Goal: Information Seeking & Learning: Learn about a topic

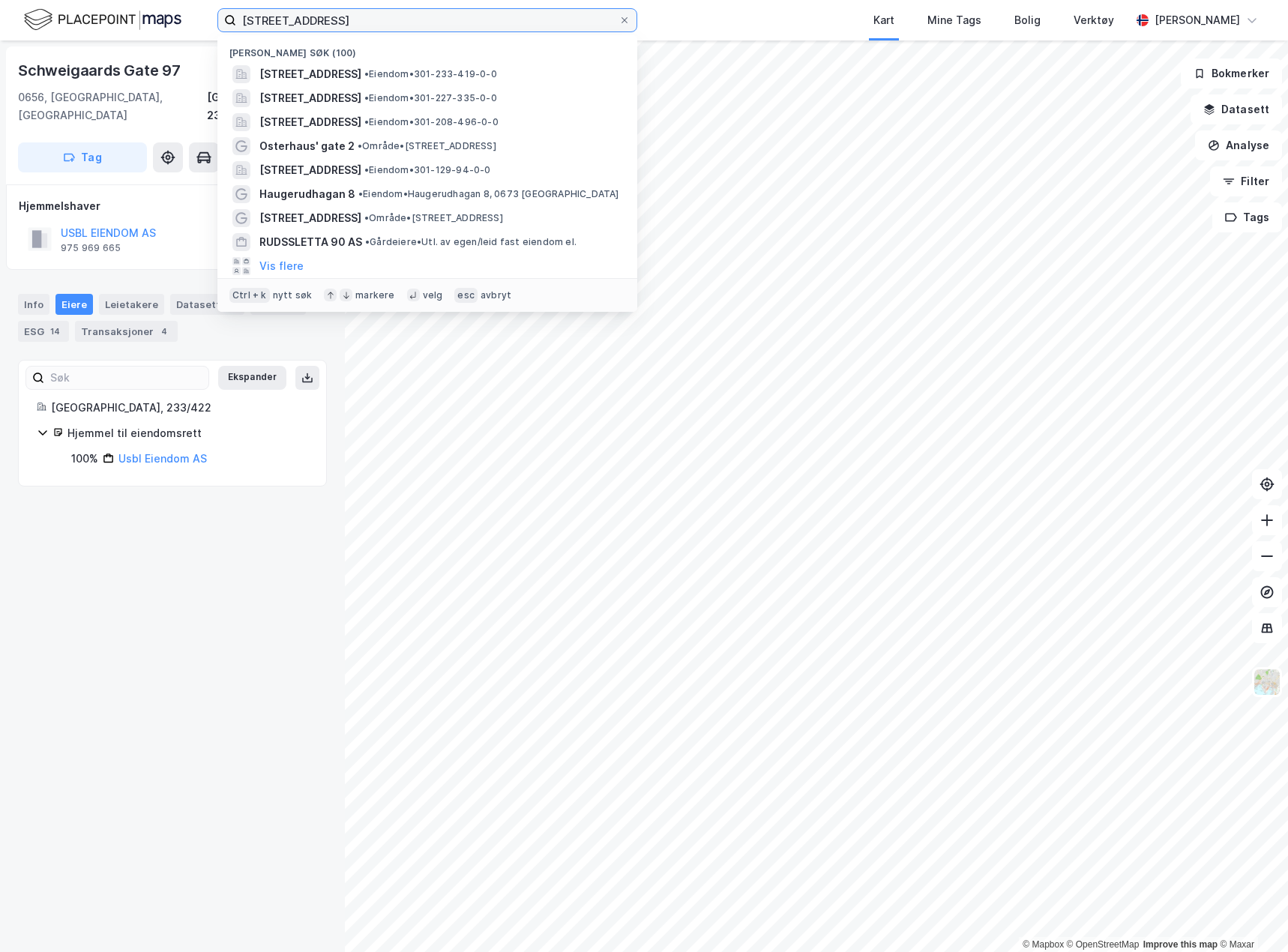
drag, startPoint x: 384, startPoint y: 24, endPoint x: 35, endPoint y: 24, distance: 349.0
click at [35, 24] on div "schweigaards gate 93 Nylige søk (100) Schweigaards gate 93, 0656, OSLO, OSLO • …" at bounding box center [644, 20] width 1288 height 41
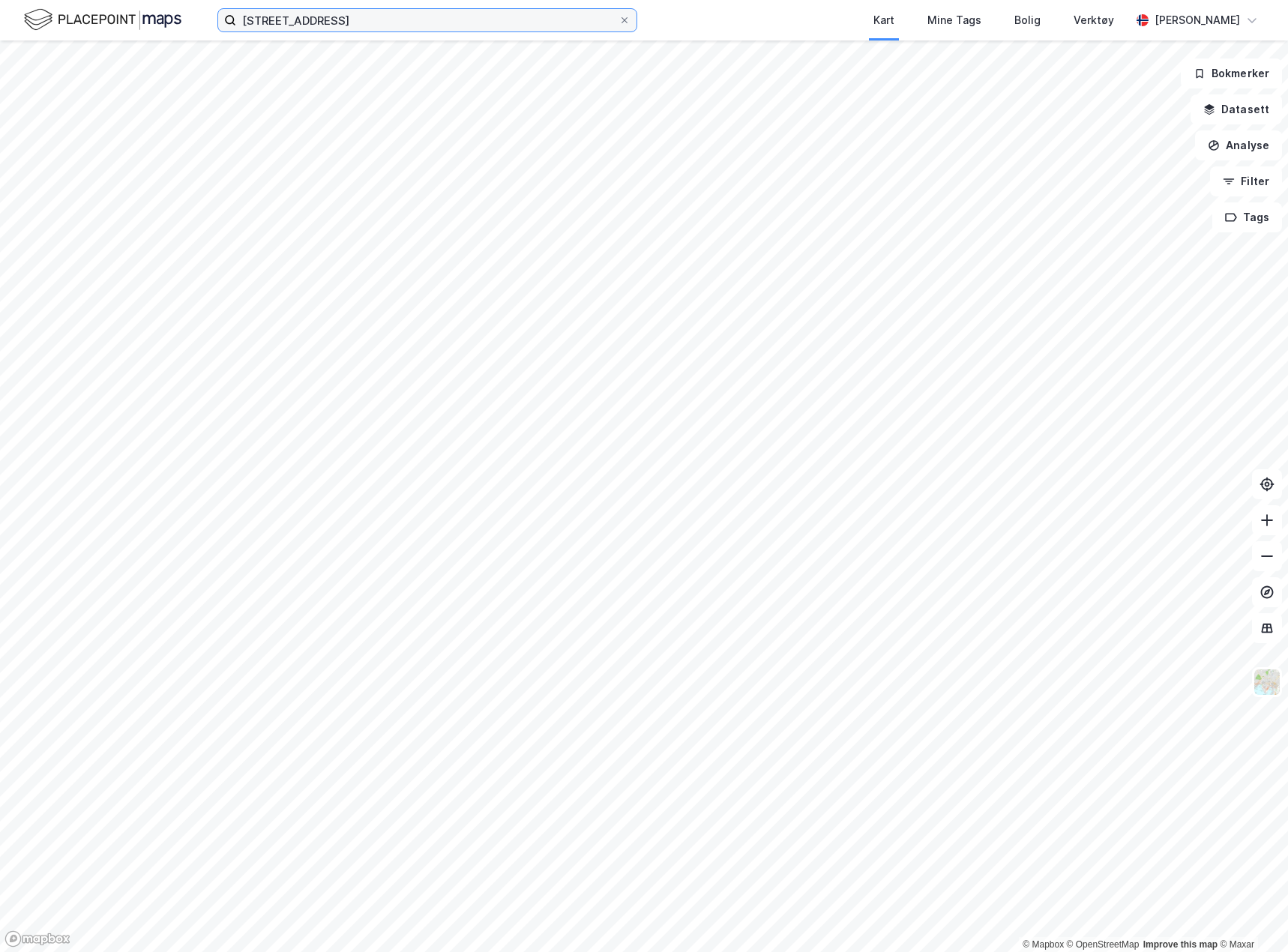
click at [369, 18] on input "[STREET_ADDRESS]" at bounding box center [428, 20] width 382 height 22
type input "[STREET_ADDRESS]"
drag, startPoint x: 369, startPoint y: 18, endPoint x: 88, endPoint y: 14, distance: 281.0
click at [90, 14] on div "sofienberggata 5 Kart Mine Tags Bolig Verktøy Håvard Haugland" at bounding box center [644, 20] width 1288 height 41
type input "[STREET_ADDRESS]"
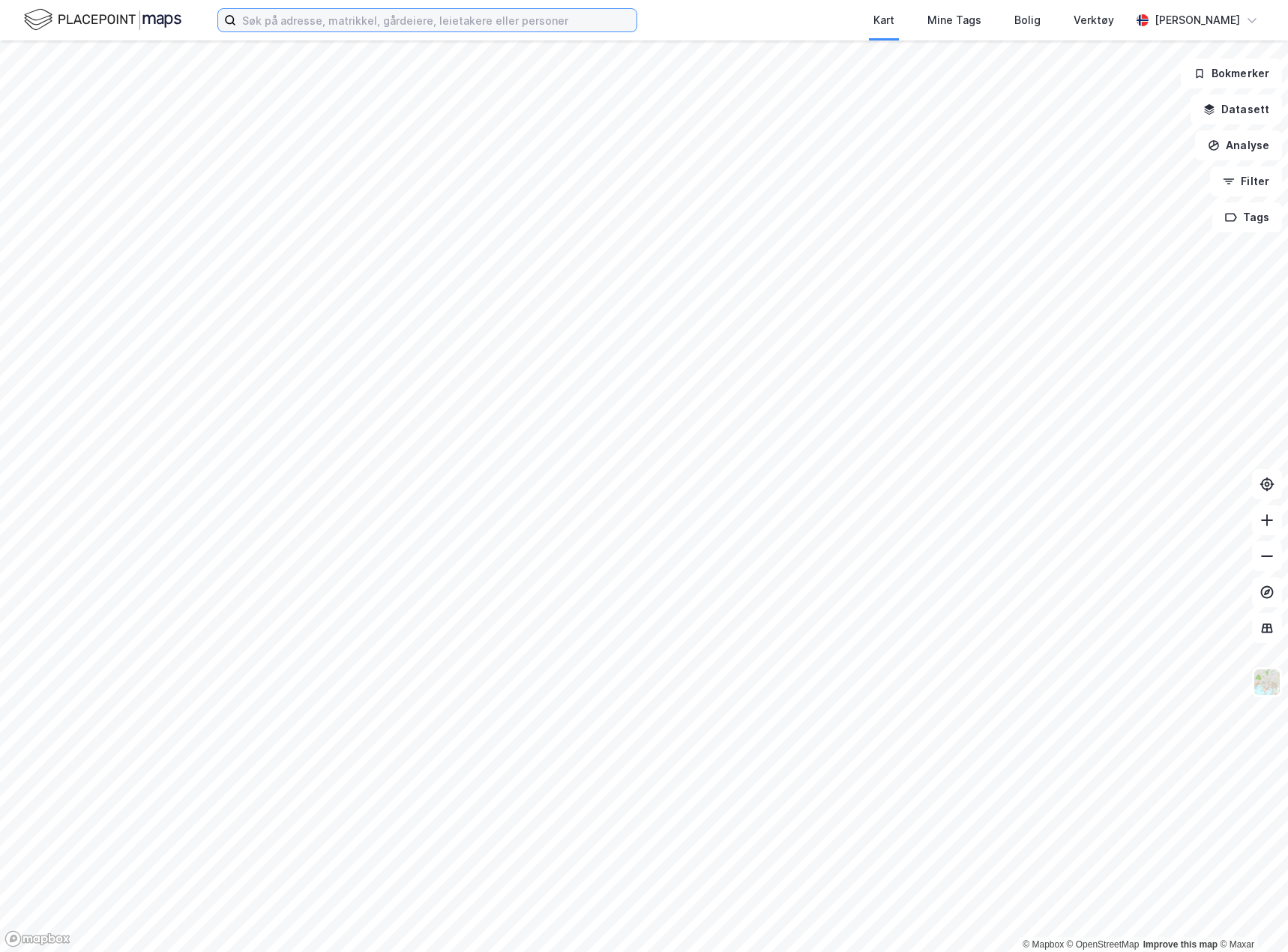
click at [326, 19] on input at bounding box center [437, 20] width 401 height 22
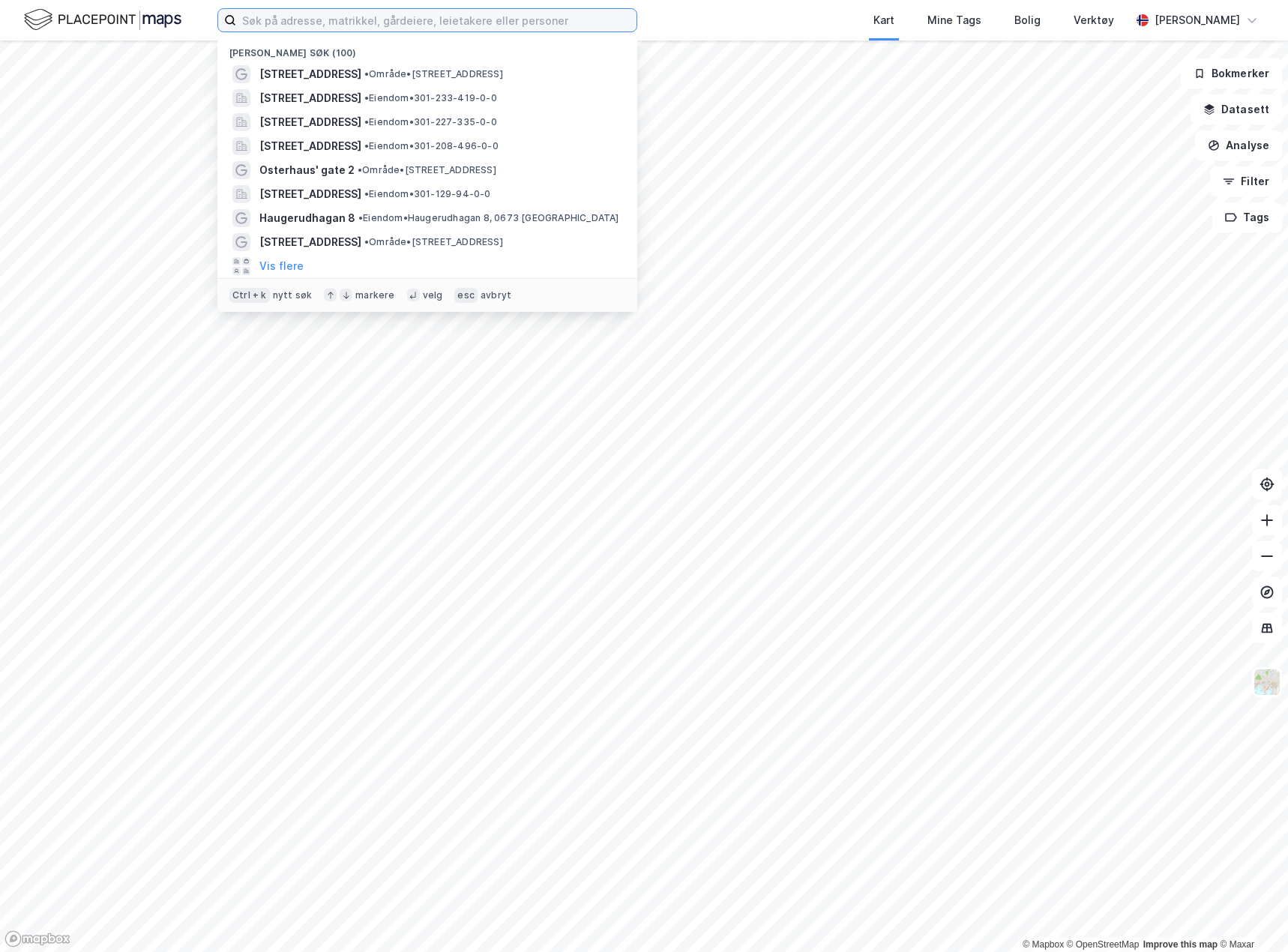
paste input "[STREET_ADDRESS]"
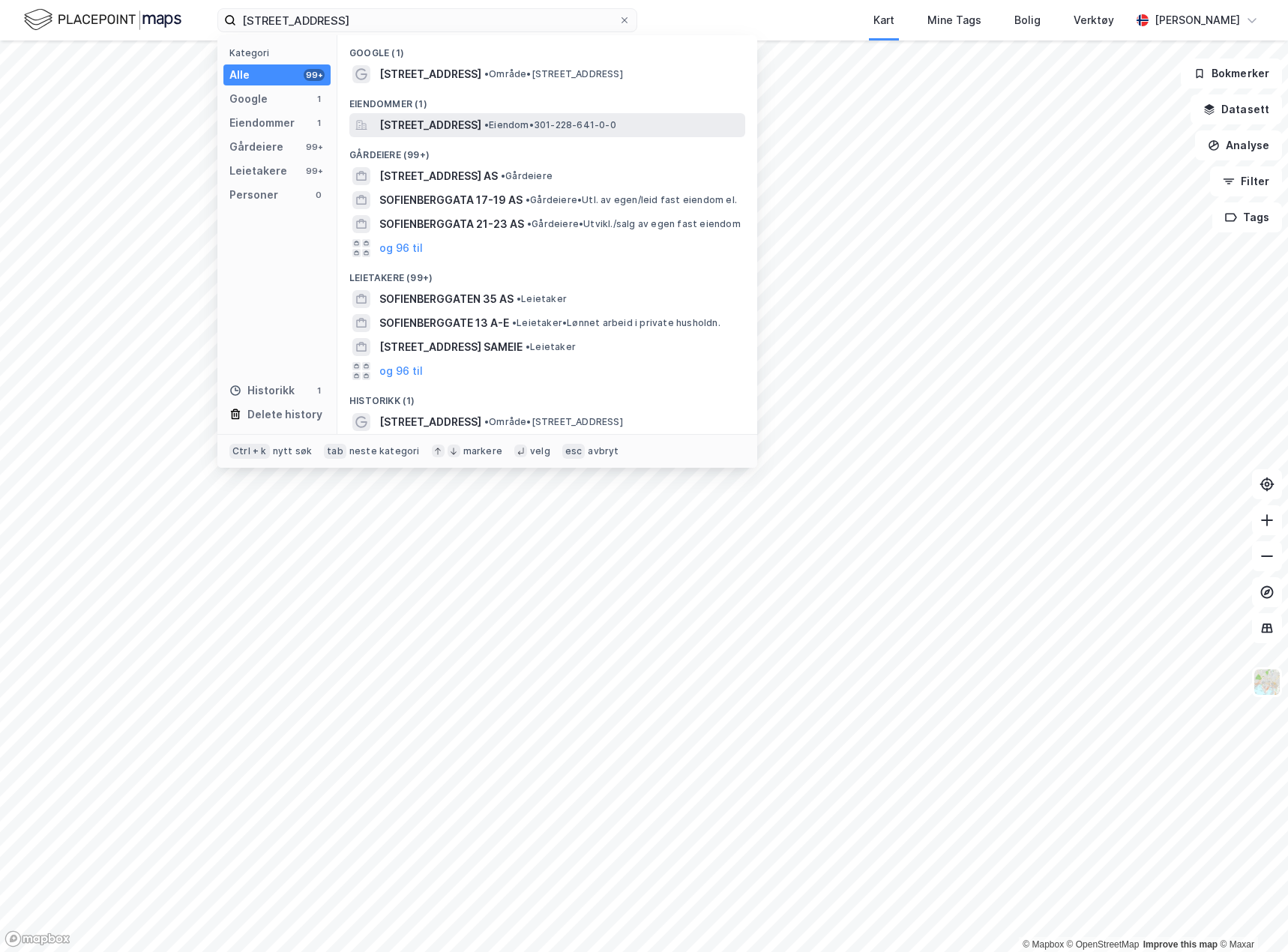
click at [422, 132] on span "[STREET_ADDRESS]" at bounding box center [430, 125] width 102 height 18
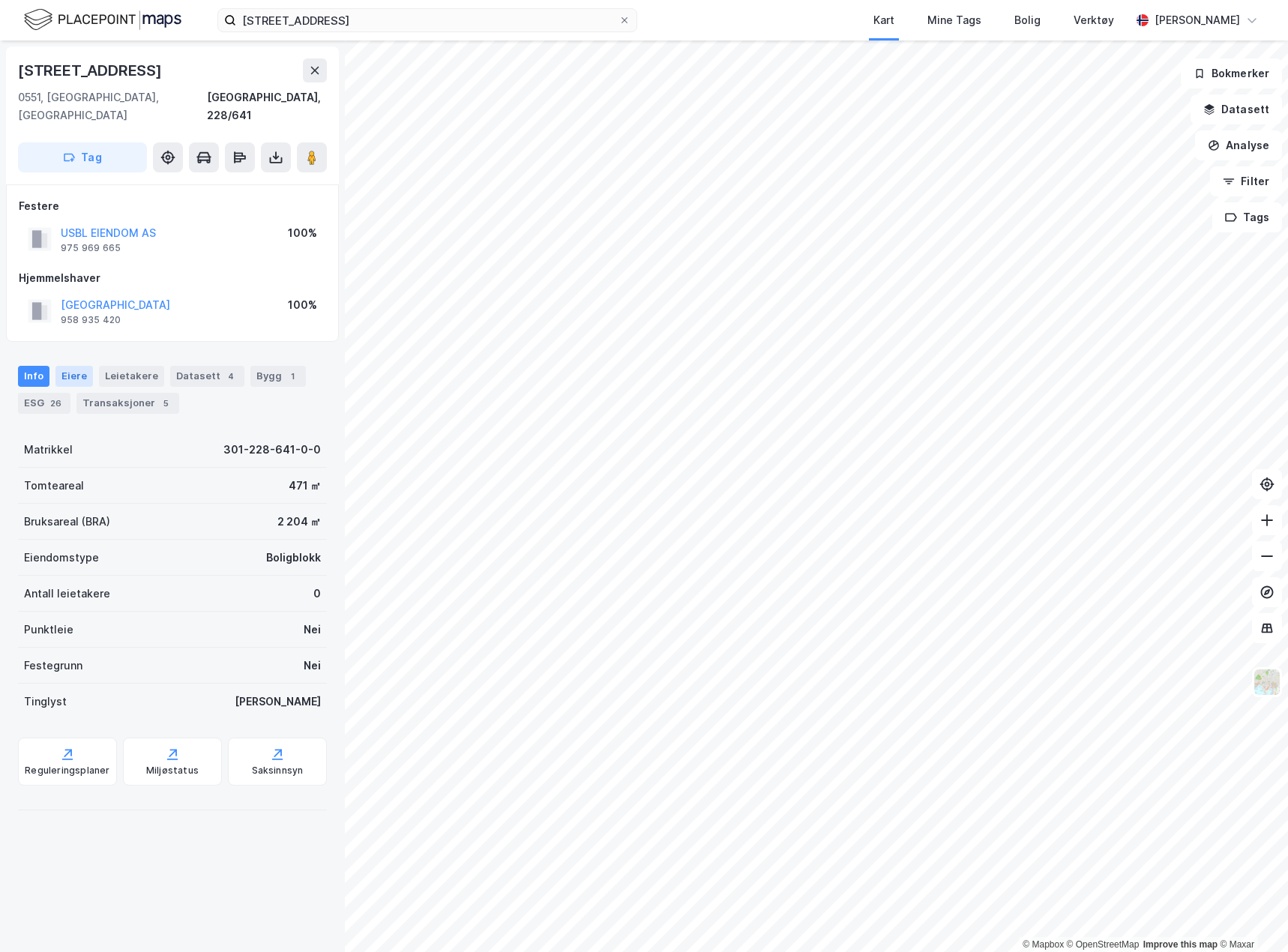
click at [66, 366] on div "Eiere" at bounding box center [74, 376] width 38 height 21
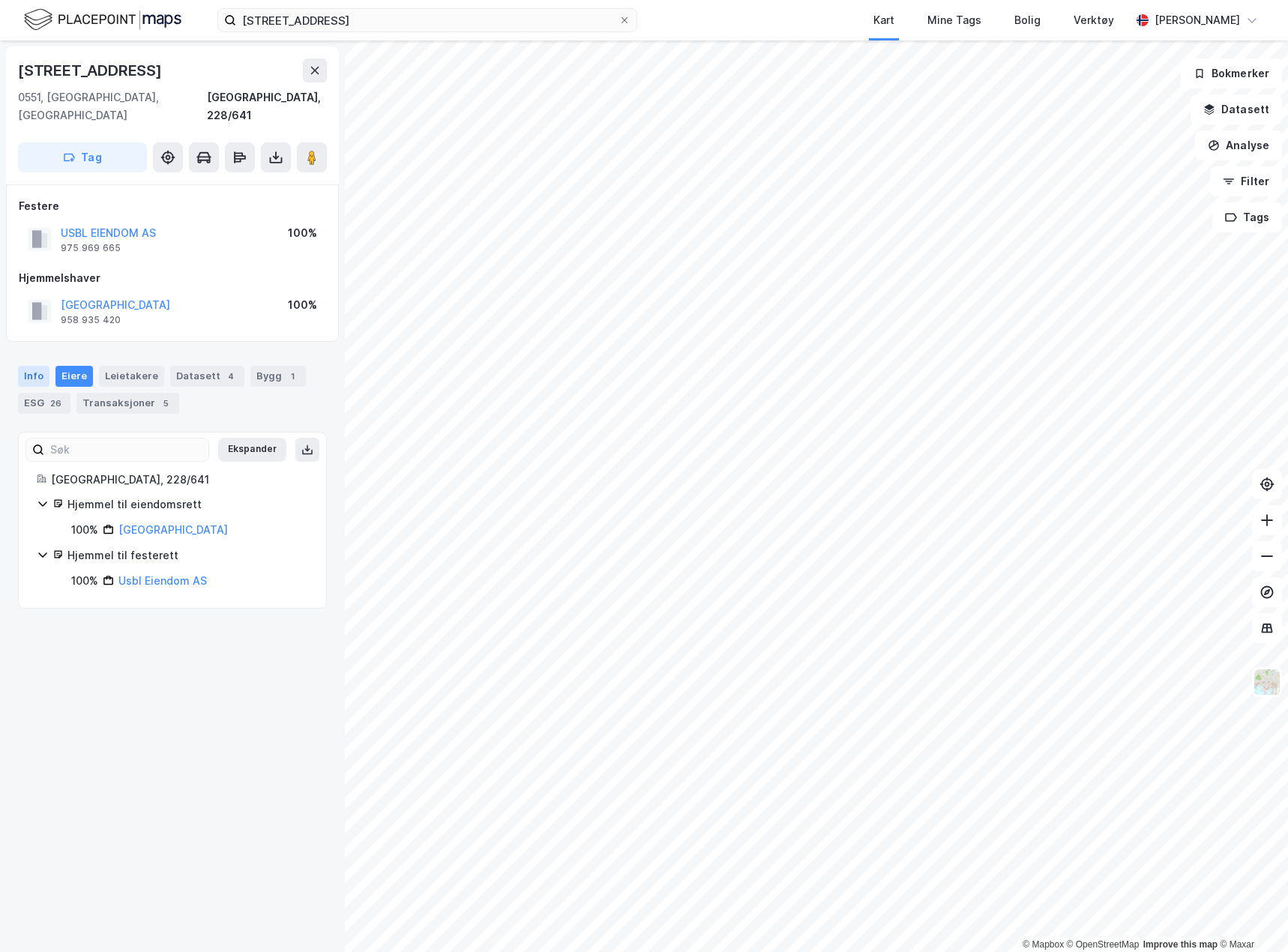
click at [30, 366] on div "Info" at bounding box center [33, 376] width 32 height 21
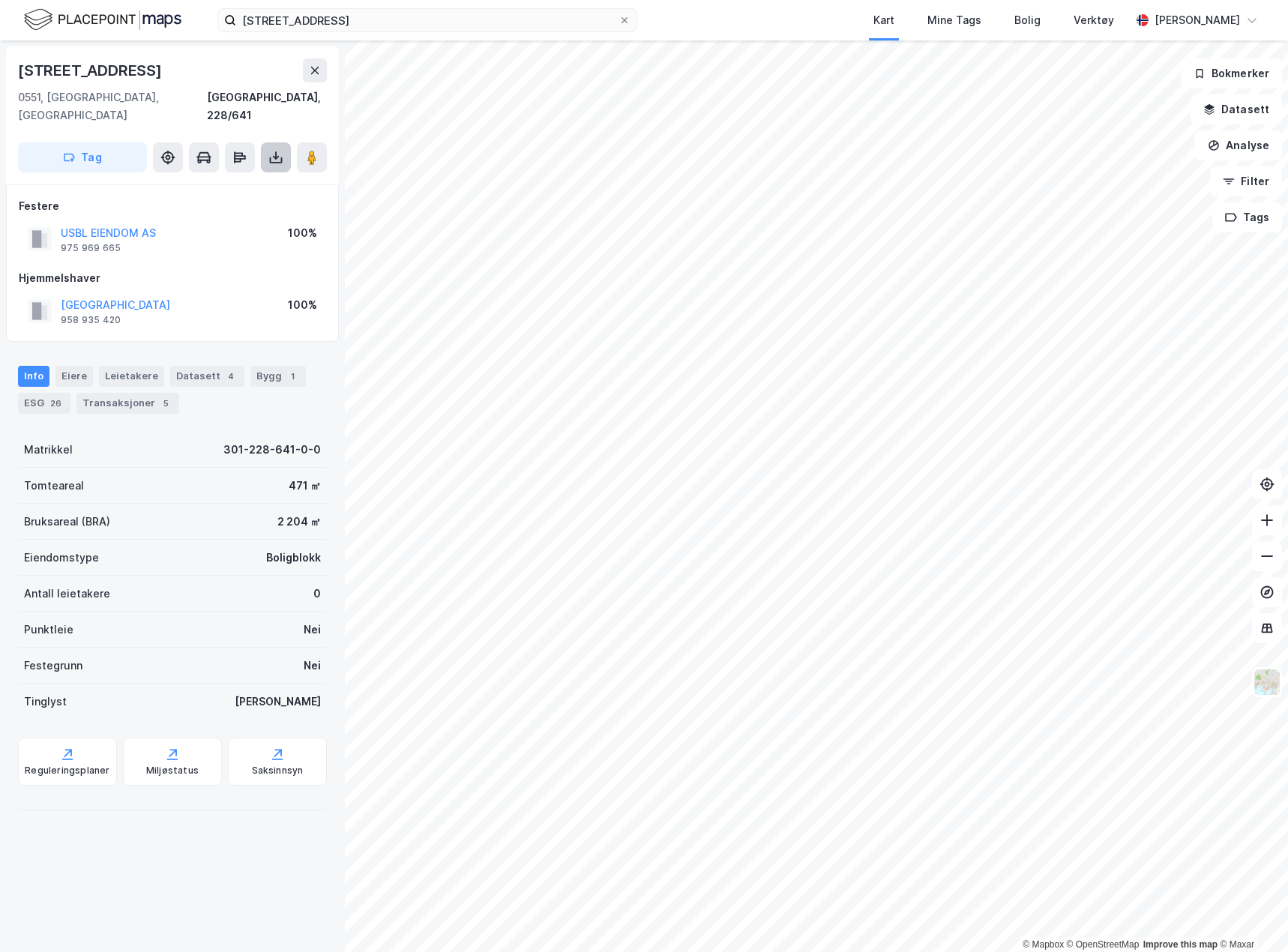
click at [275, 148] on button at bounding box center [276, 157] width 30 height 30
click at [225, 182] on div "Last ned grunnbok" at bounding box center [201, 188] width 87 height 12
click at [36, 393] on div "ESG 26" at bounding box center [44, 403] width 52 height 21
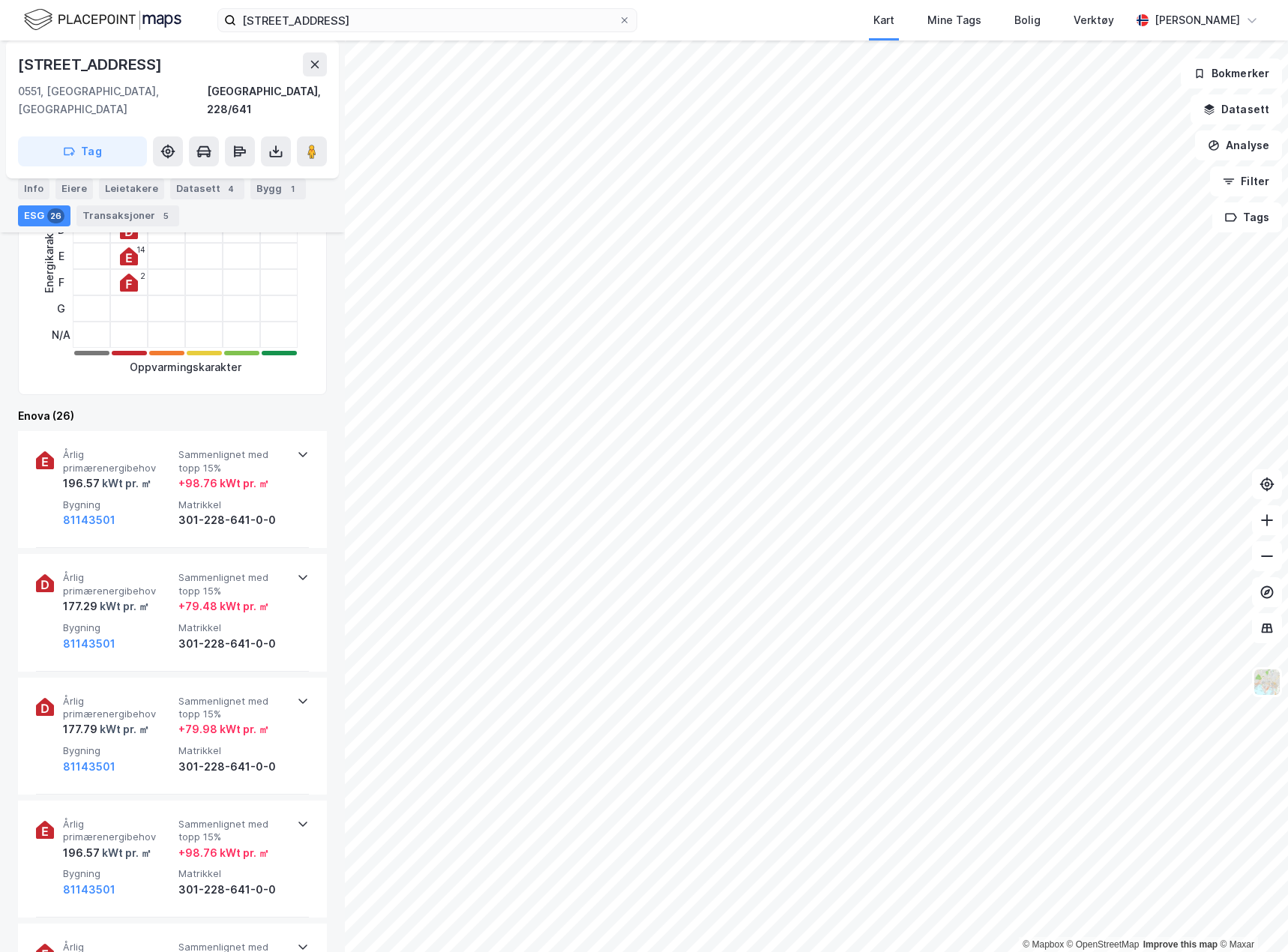
scroll to position [288, 0]
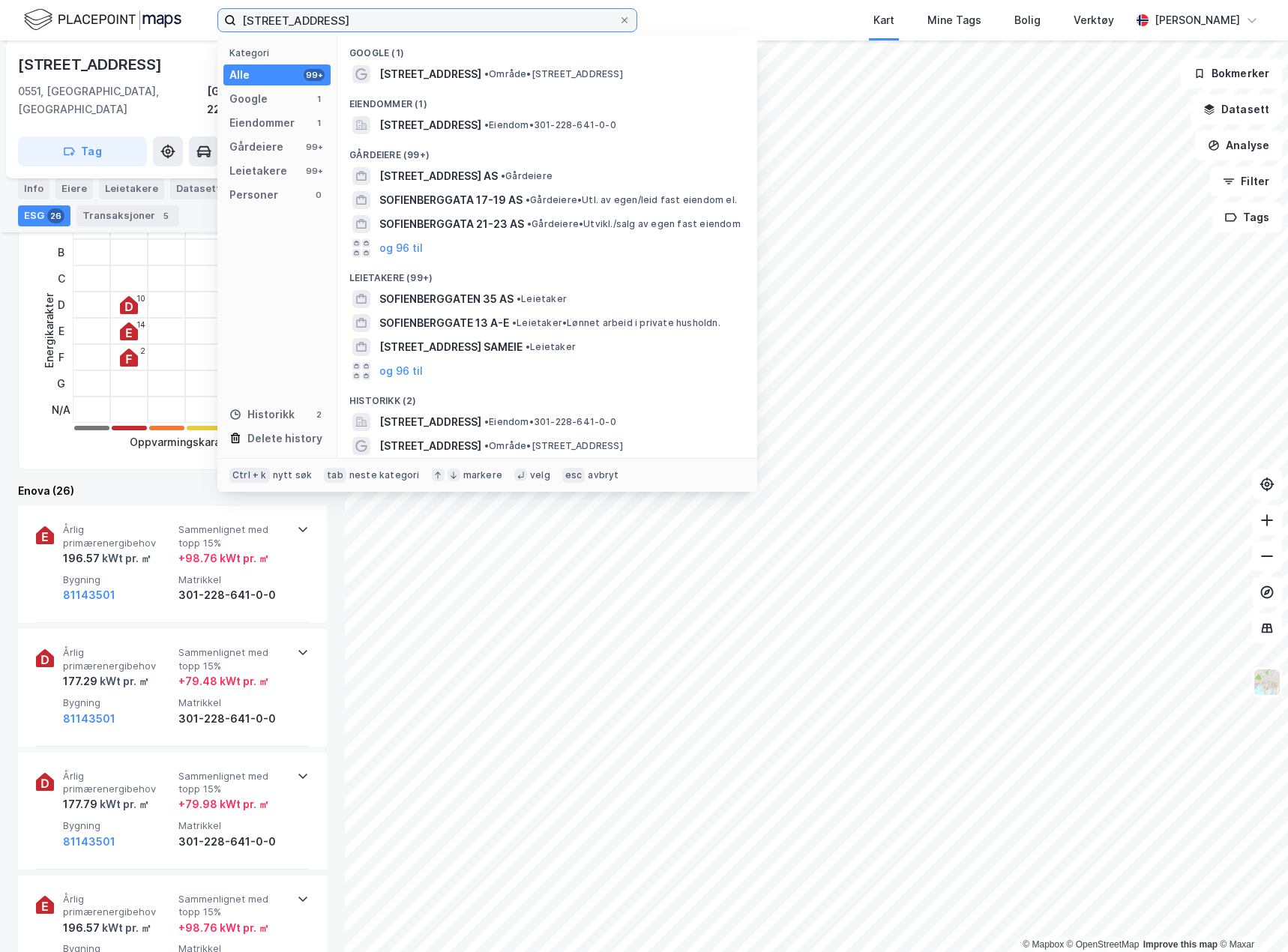
drag, startPoint x: 405, startPoint y: 19, endPoint x: -118, endPoint y: 32, distance: 523.2
click at [0, 32] on html "[STREET_ADDRESS] Kategori Alle 99+ Google 1 Eiendommer 1 Gårdeiere 99+ Leietake…" at bounding box center [644, 476] width 1288 height 952
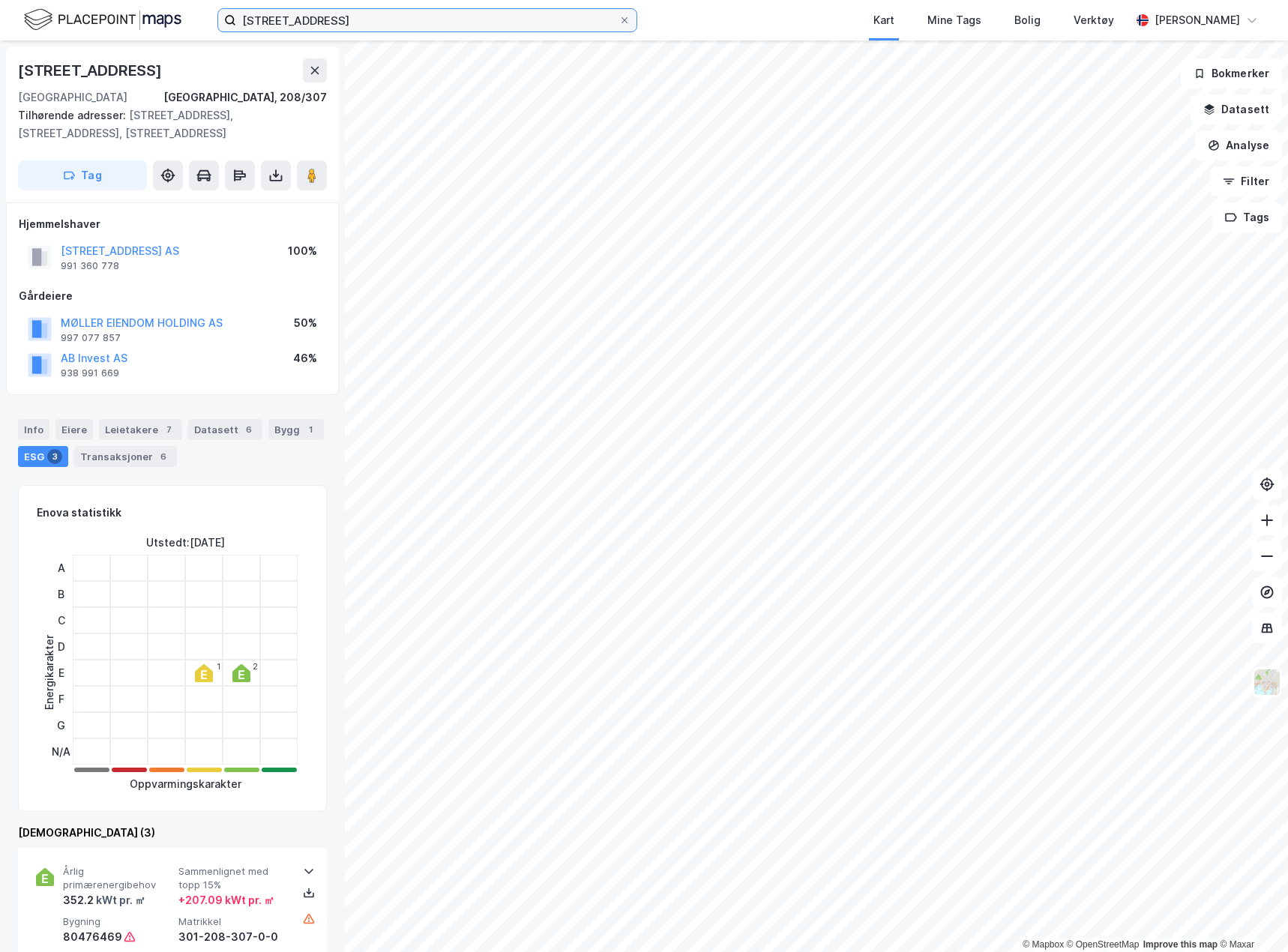
click at [327, 24] on input "[STREET_ADDRESS]" at bounding box center [428, 20] width 382 height 22
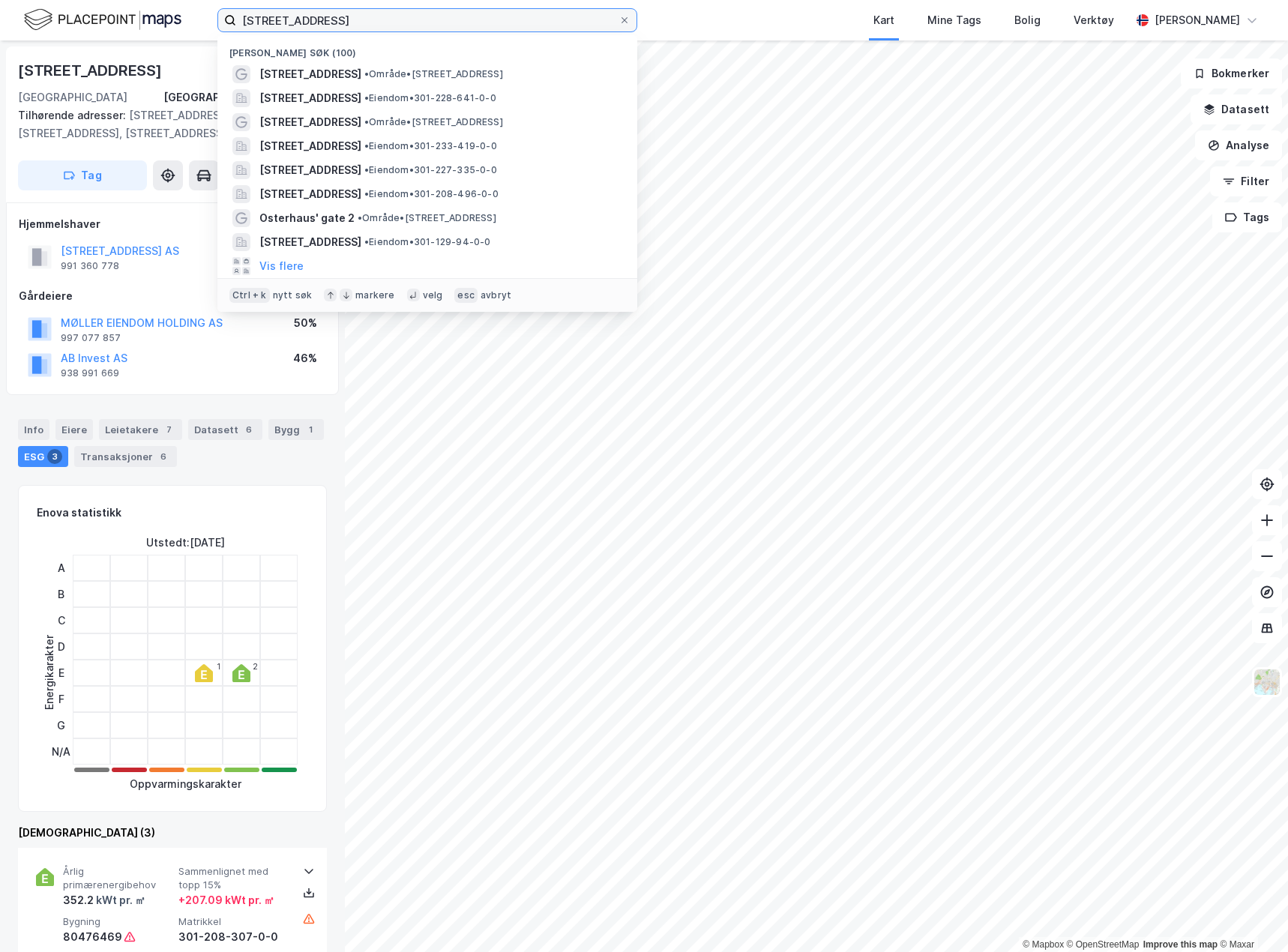
click at [327, 24] on input "[STREET_ADDRESS]" at bounding box center [428, 20] width 382 height 22
click at [299, 73] on span "[STREET_ADDRESS]" at bounding box center [310, 74] width 102 height 18
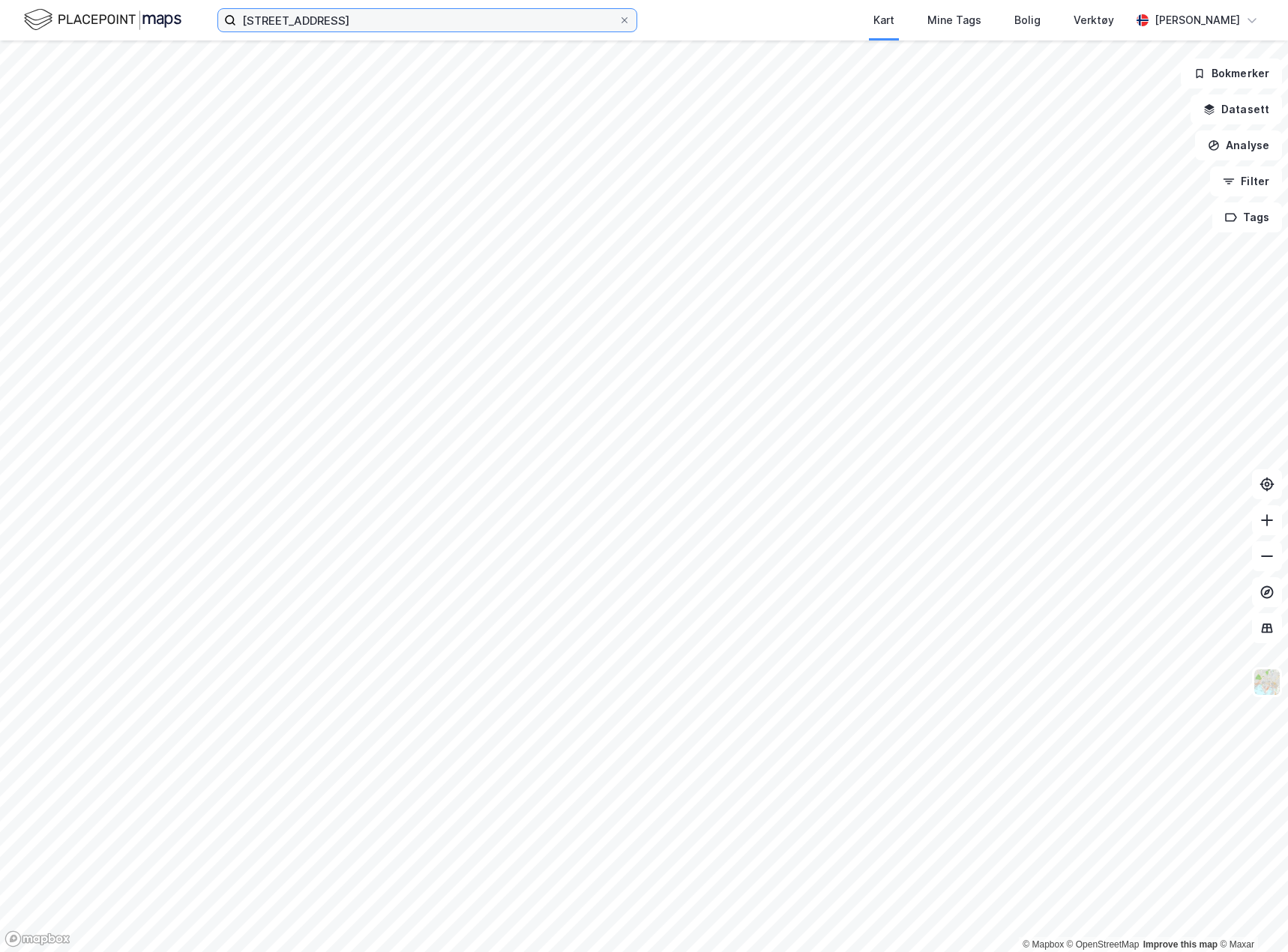
click at [337, 25] on input "[STREET_ADDRESS]" at bounding box center [428, 20] width 382 height 22
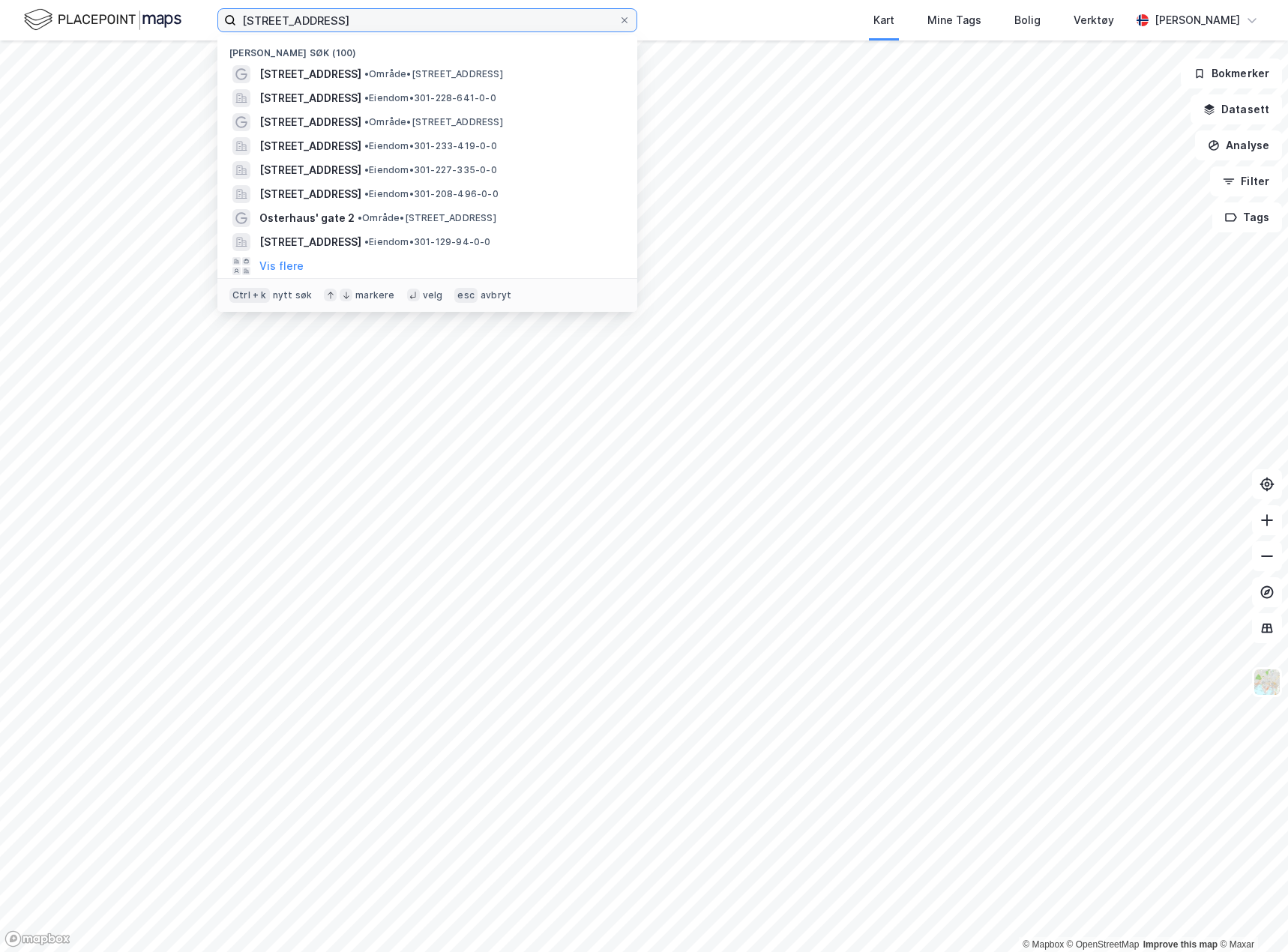
drag, startPoint x: 337, startPoint y: 25, endPoint x: 161, endPoint y: 16, distance: 176.2
click at [161, 16] on div "[STREET_ADDRESS] Nylige søk (100) [STREET_ADDRESS] • Område • [STREET_ADDRESS] …" at bounding box center [644, 20] width 1288 height 41
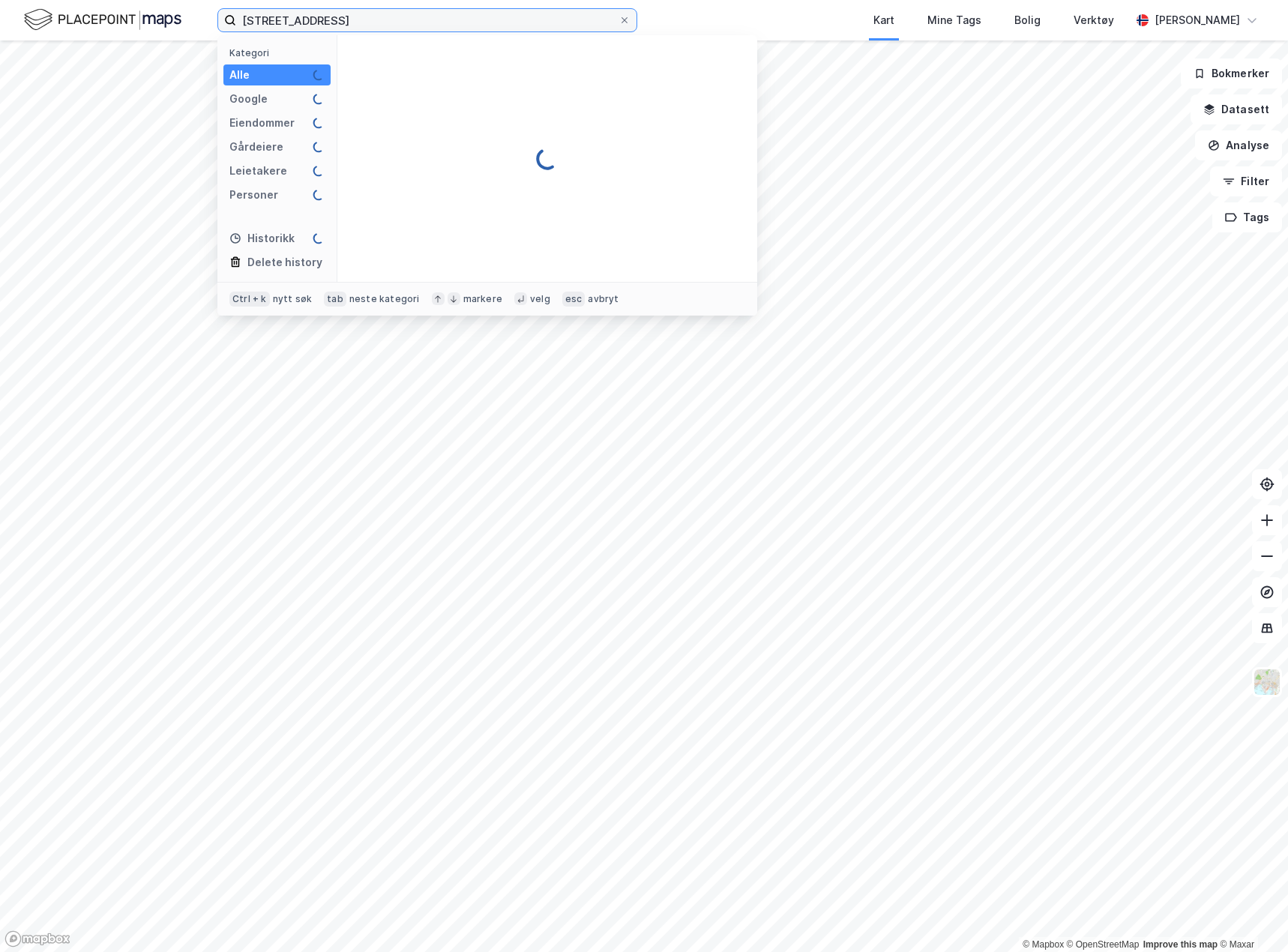
type input "[STREET_ADDRESS]"
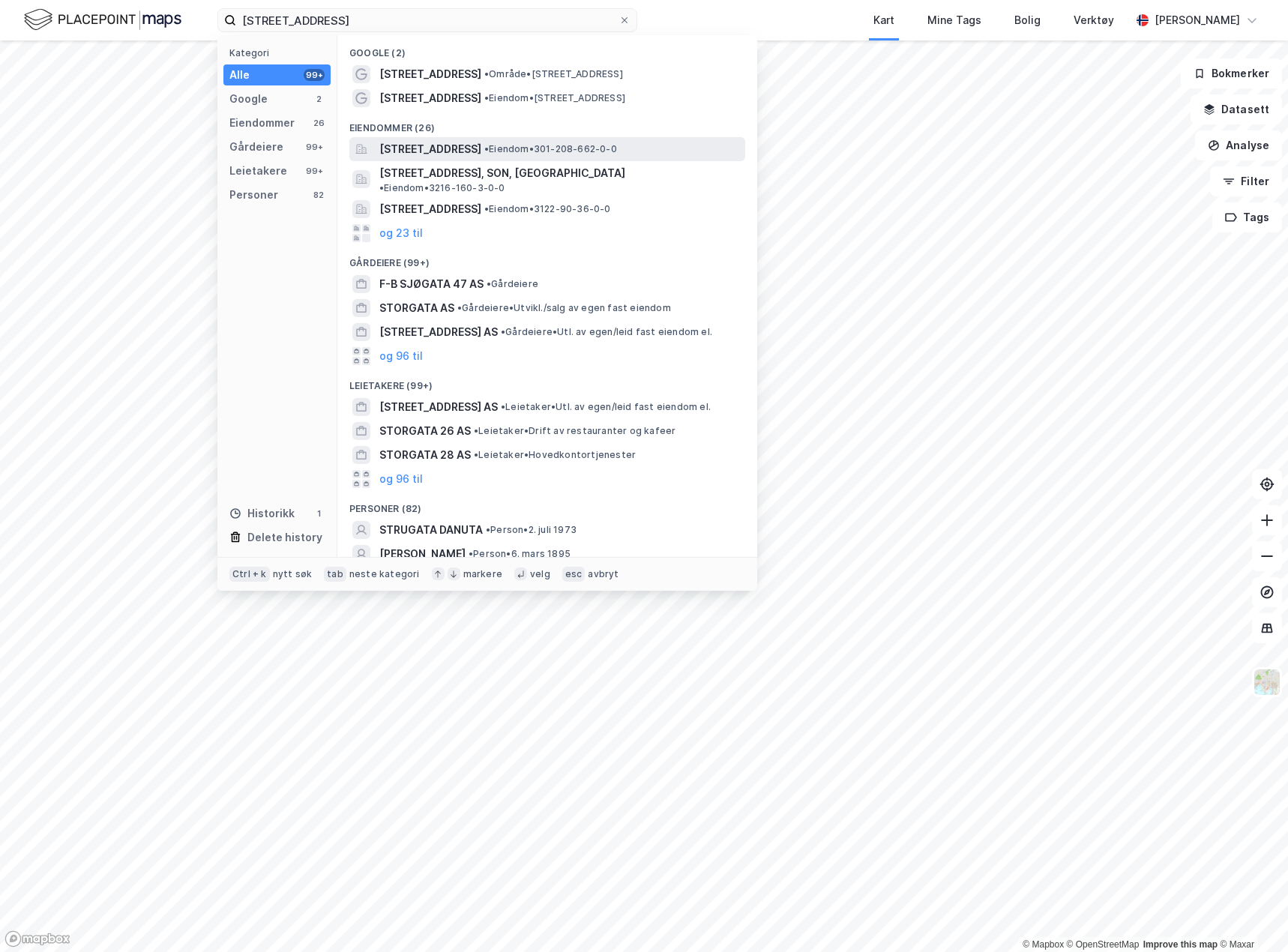
click at [481, 155] on span "[STREET_ADDRESS]" at bounding box center [430, 149] width 102 height 18
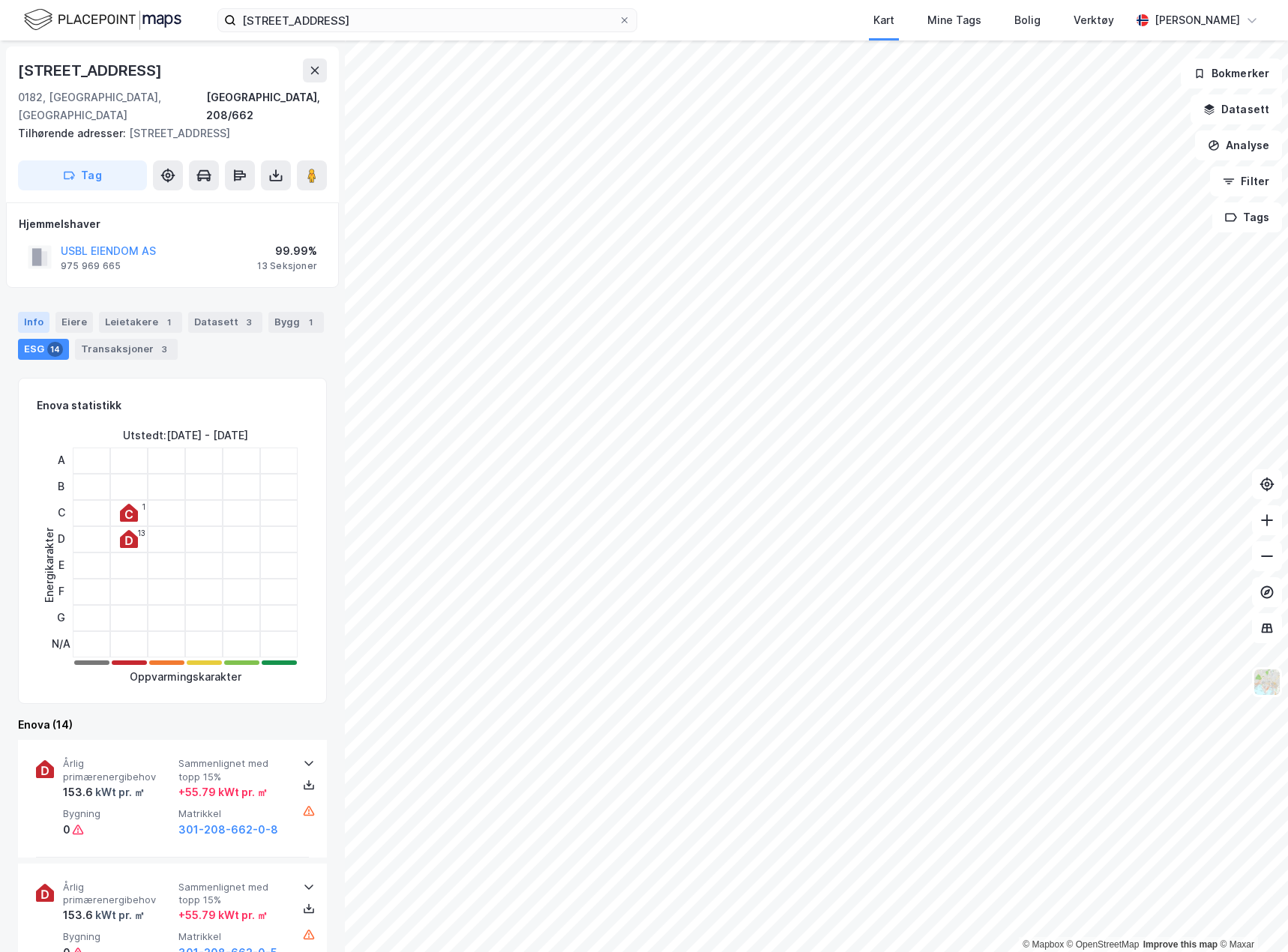
click at [45, 312] on div "Info" at bounding box center [33, 322] width 32 height 21
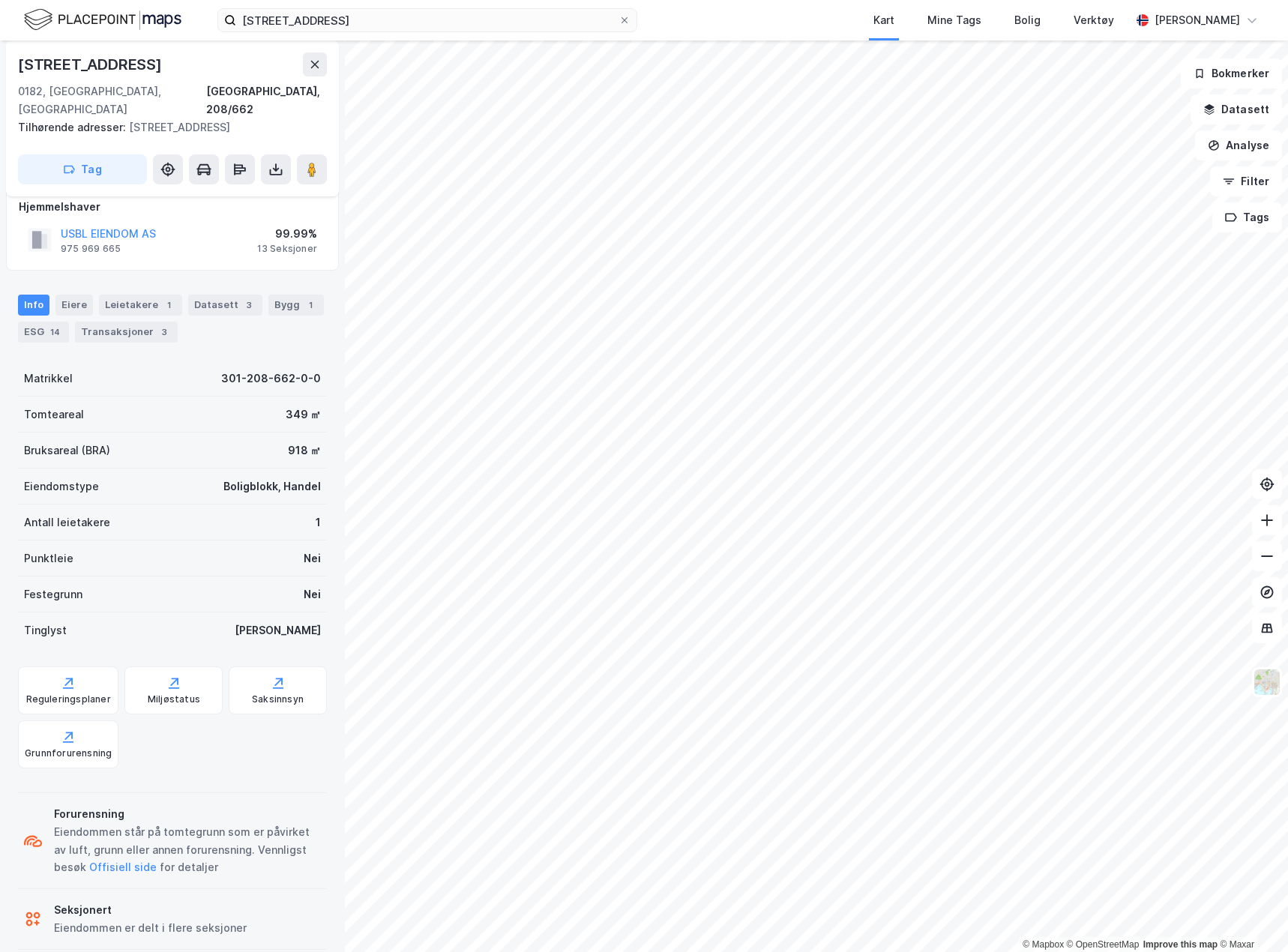
scroll to position [21, 0]
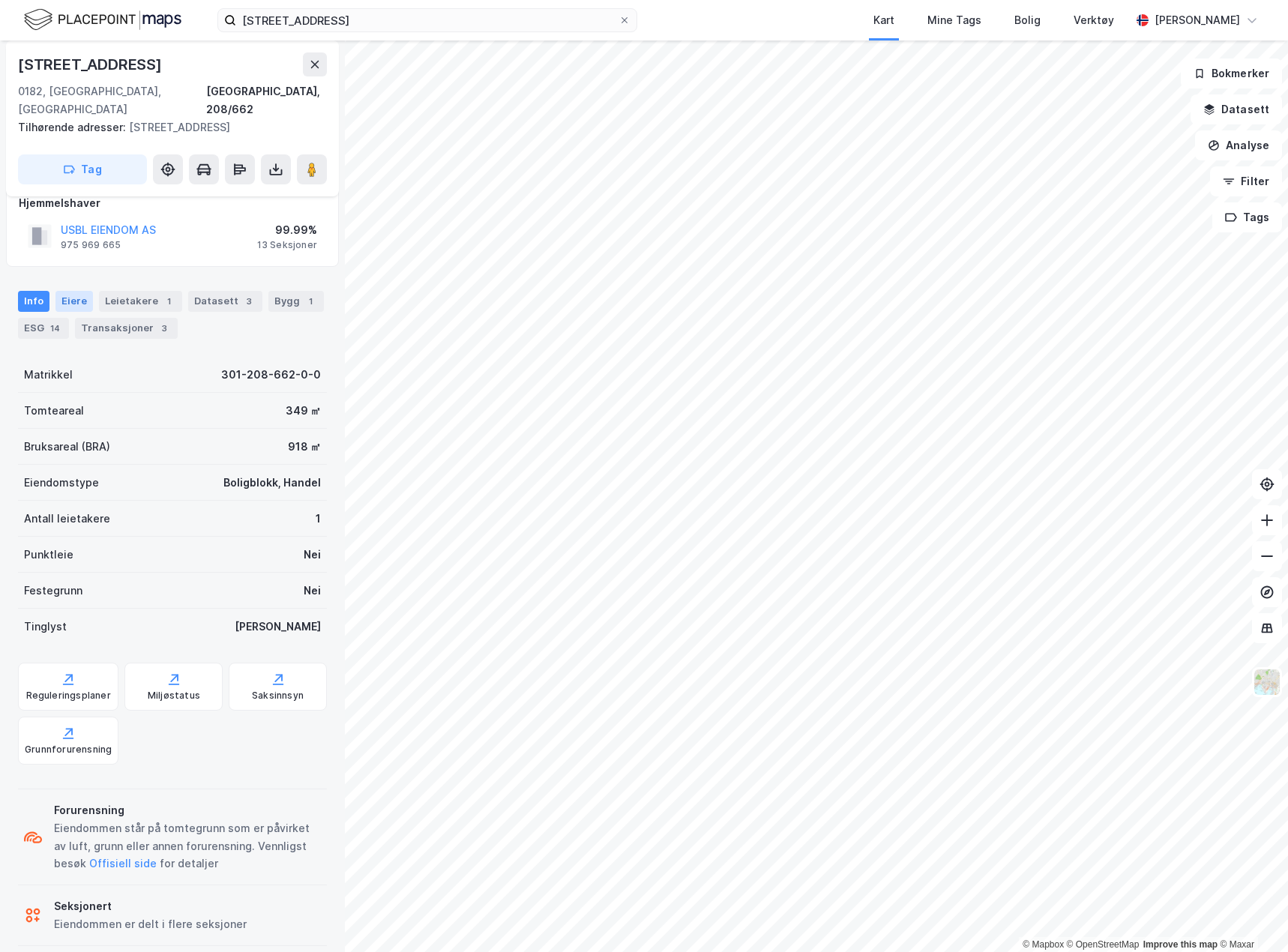
click at [69, 291] on div "Eiere" at bounding box center [74, 301] width 38 height 21
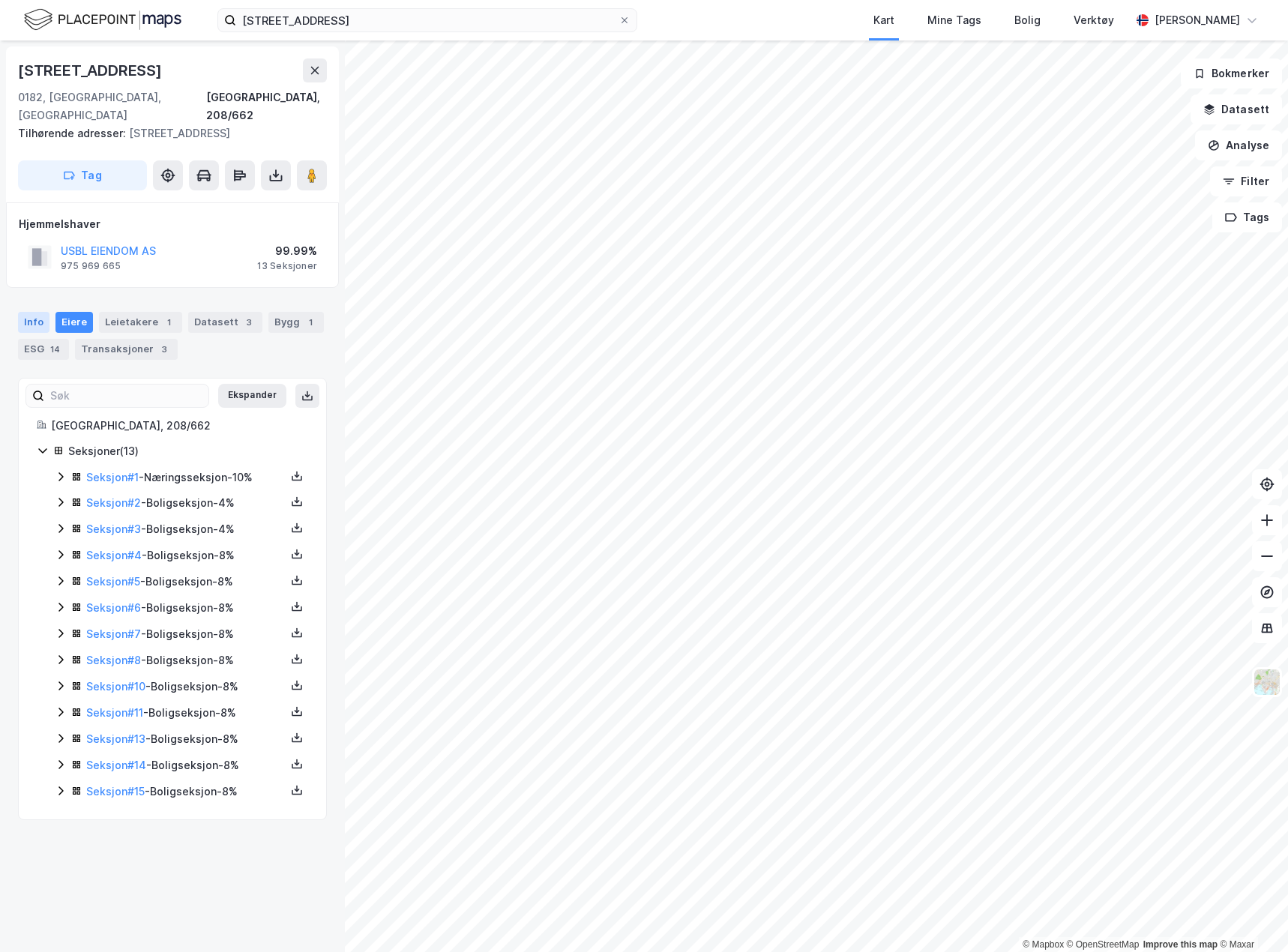
click at [32, 313] on div "Info" at bounding box center [33, 322] width 32 height 21
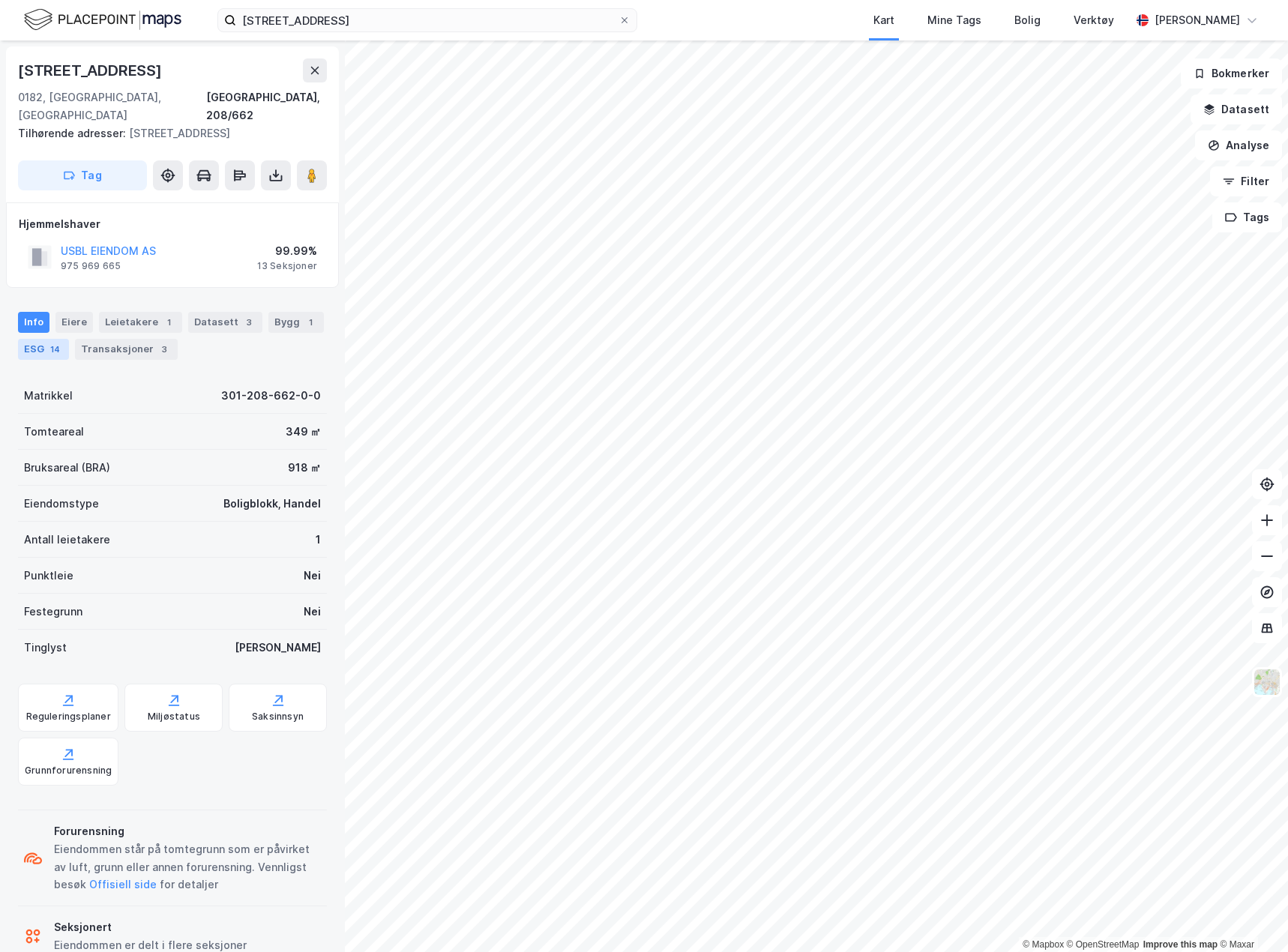
click at [38, 339] on div "ESG 14" at bounding box center [43, 349] width 51 height 21
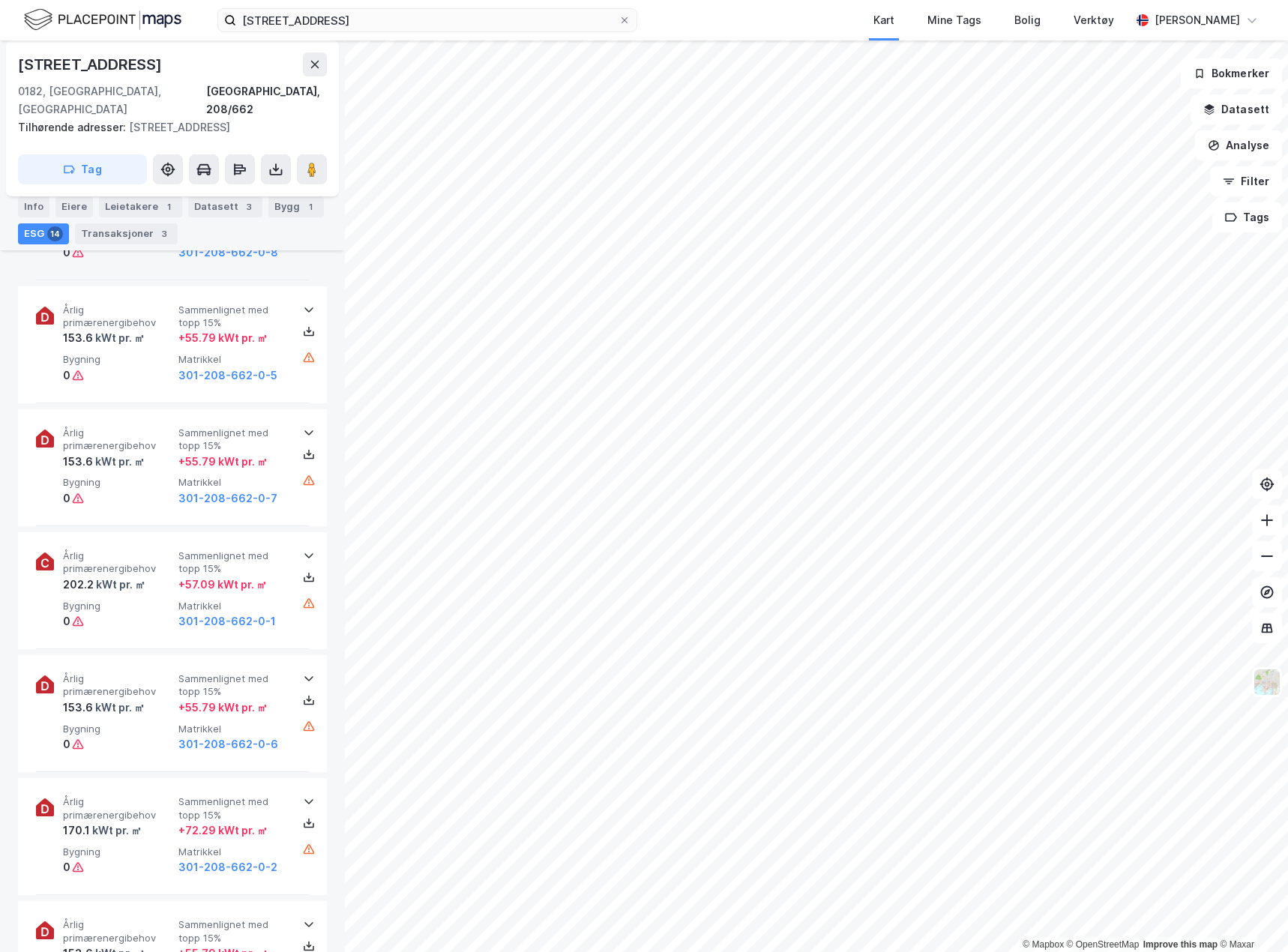
scroll to position [675, 0]
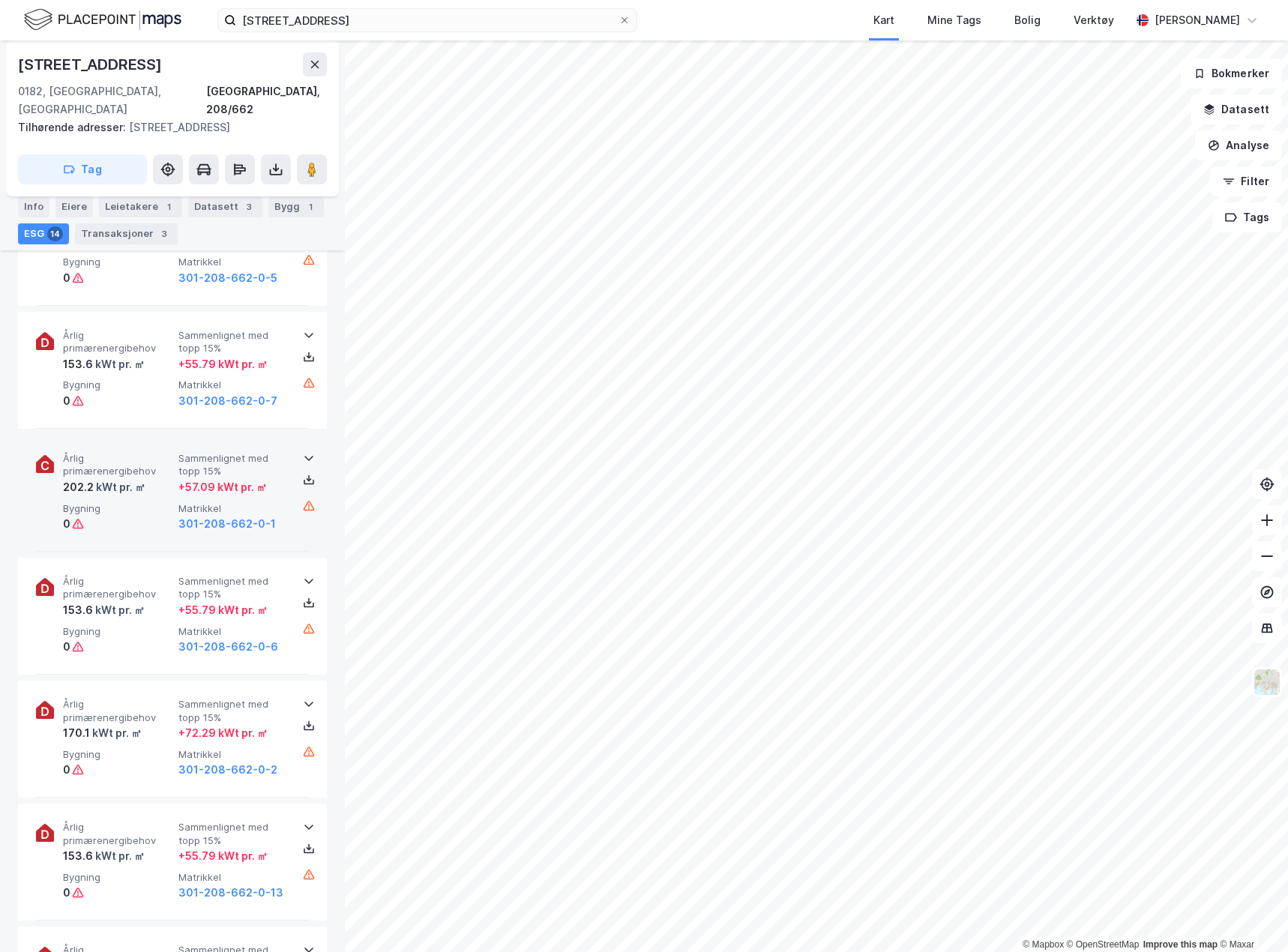
click at [158, 452] on span "Årlig primærenergibehov" at bounding box center [118, 465] width 109 height 26
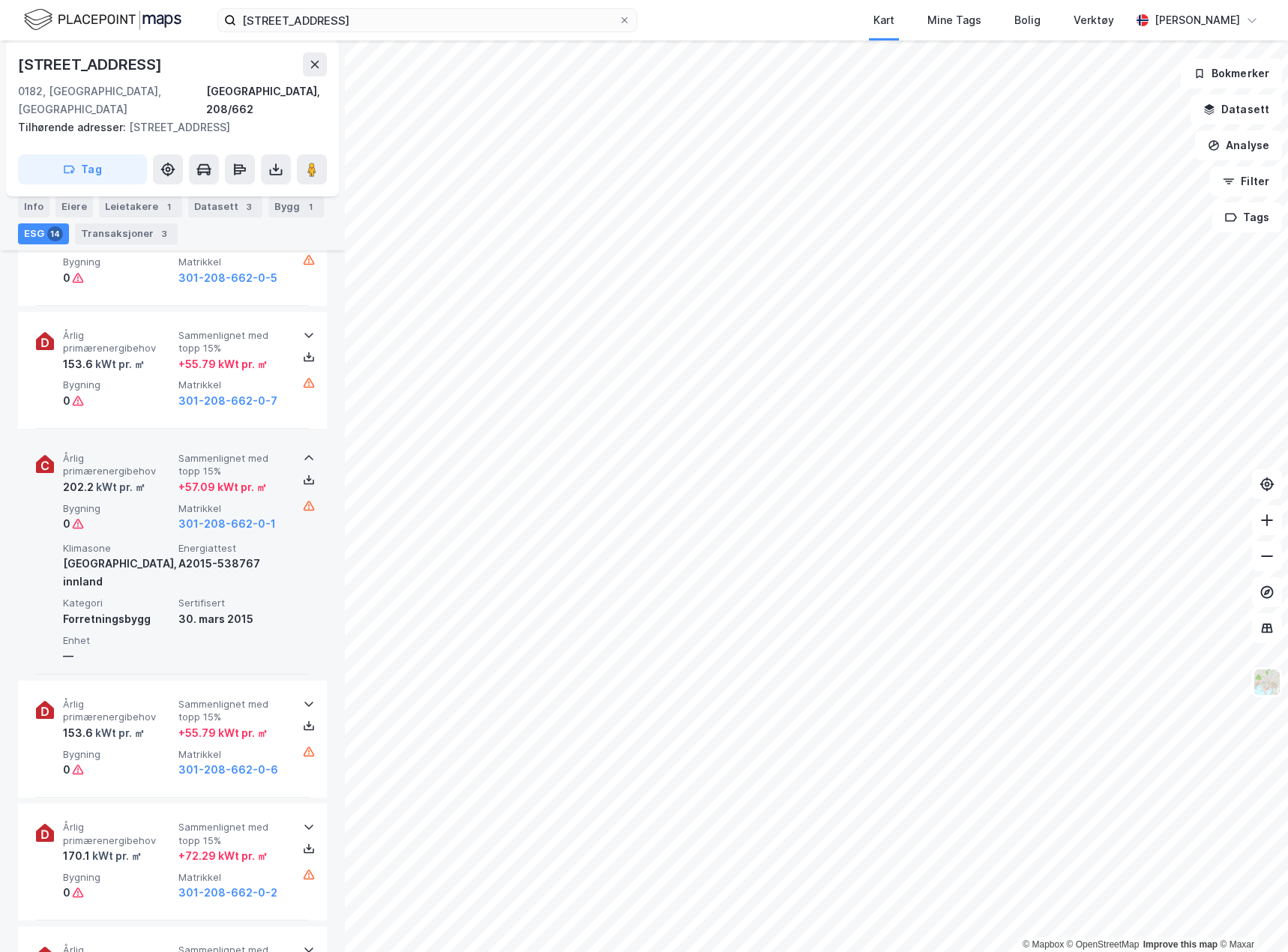
click at [158, 452] on span "Årlig primærenergibehov" at bounding box center [118, 465] width 109 height 26
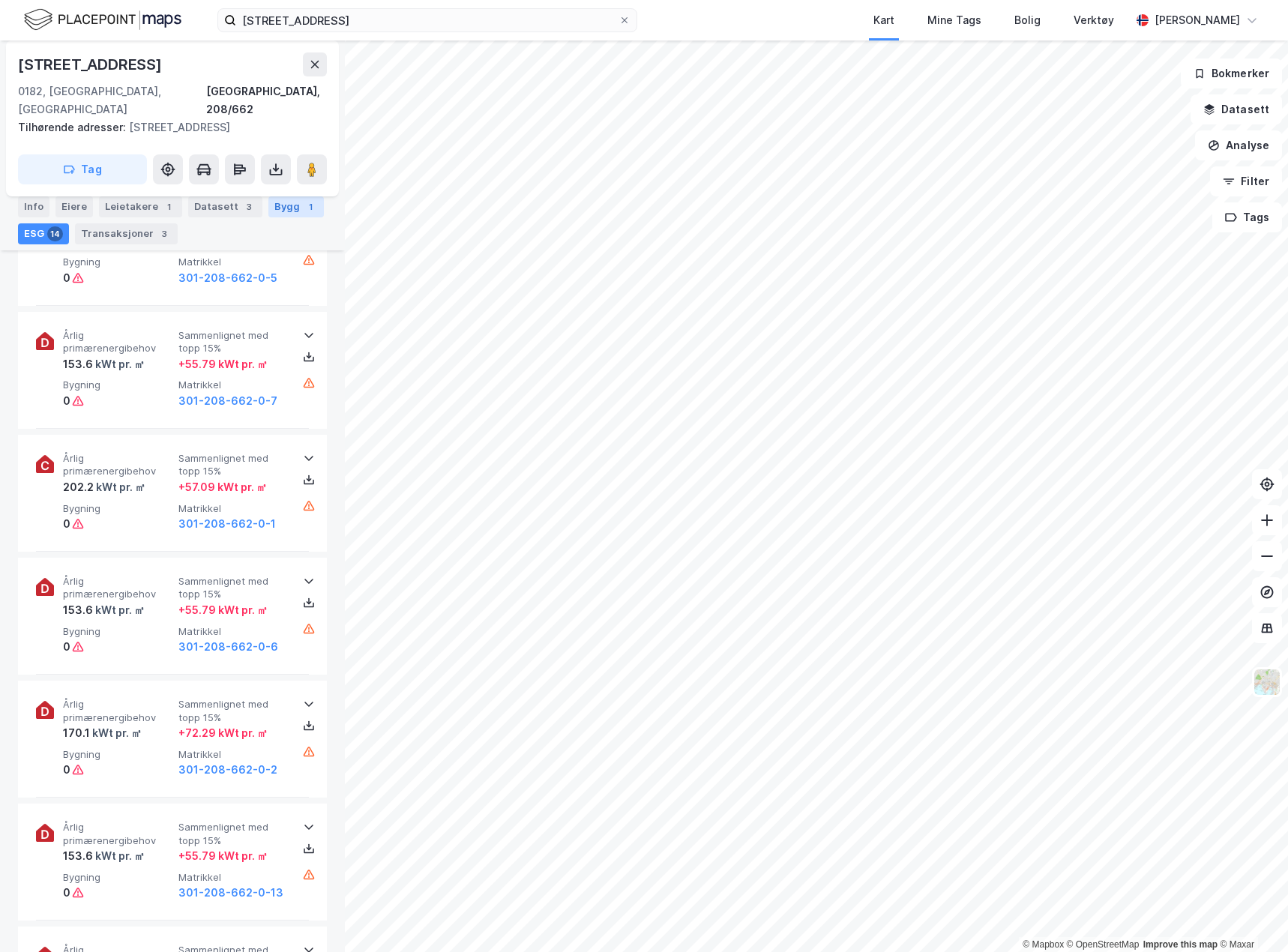
click at [288, 210] on div "Bygg 1" at bounding box center [296, 206] width 55 height 21
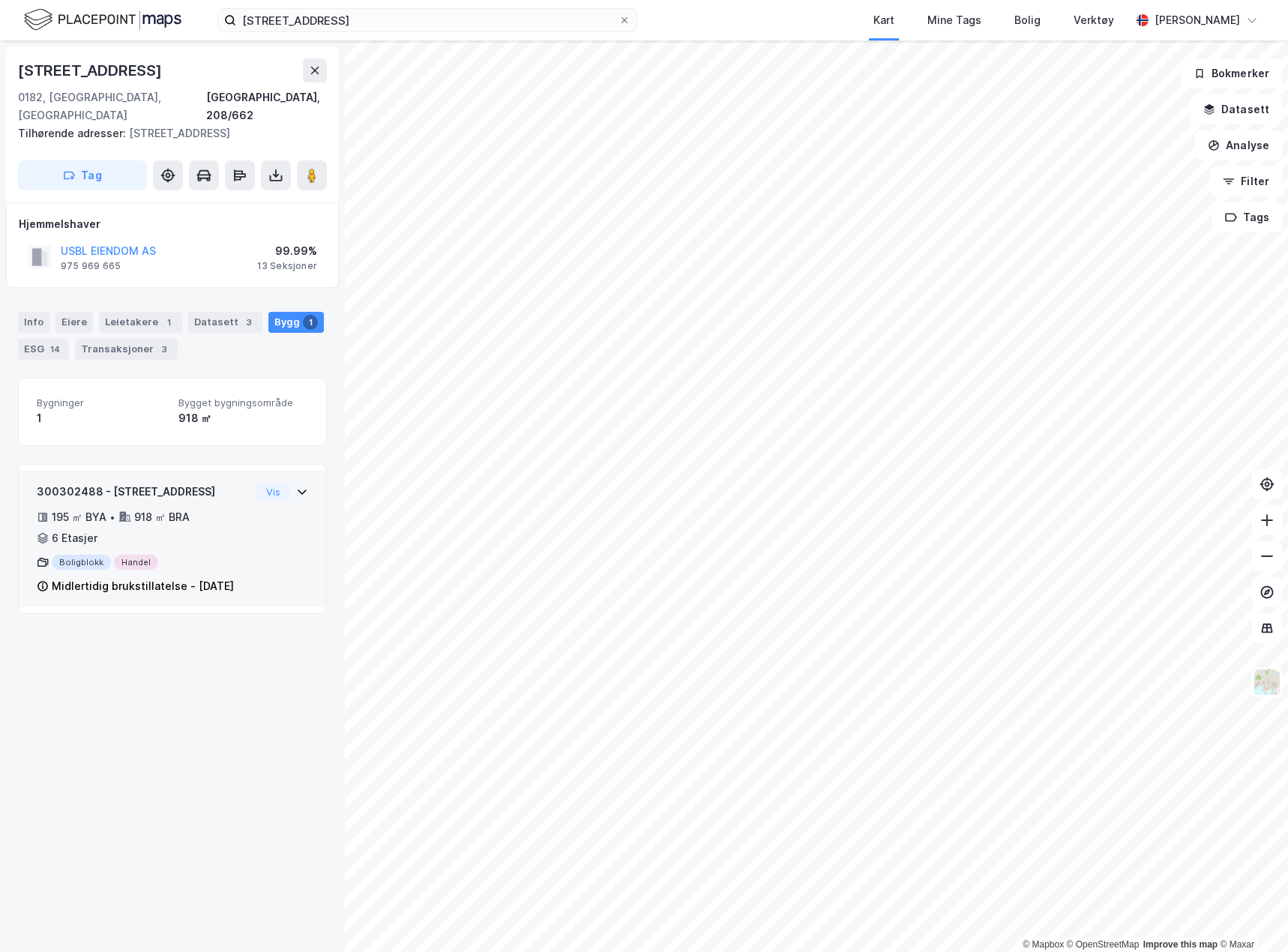
click at [233, 556] on div "300302488 - Storgata 47 195 ㎡ BYA • 918 ㎡ BRA • 6 Etasjer Boligblokk Handel Mid…" at bounding box center [143, 539] width 213 height 112
click at [233, 554] on div "300302488 - Storgata 47 195 ㎡ BYA • 918 ㎡ BRA • 6 Etasjer Boligblokk Handel Mid…" at bounding box center [143, 539] width 213 height 112
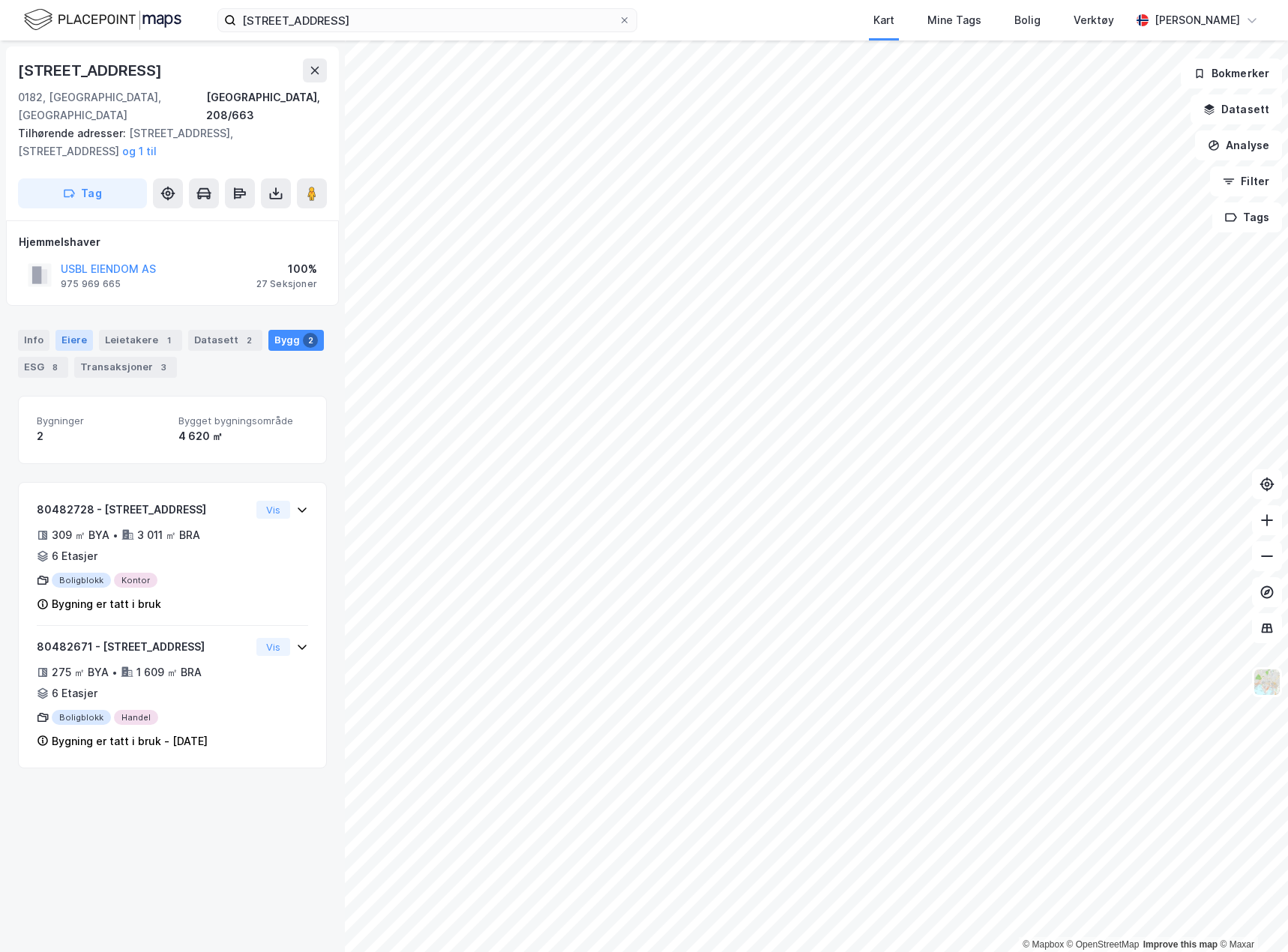
click at [57, 330] on div "Eiere" at bounding box center [74, 340] width 38 height 21
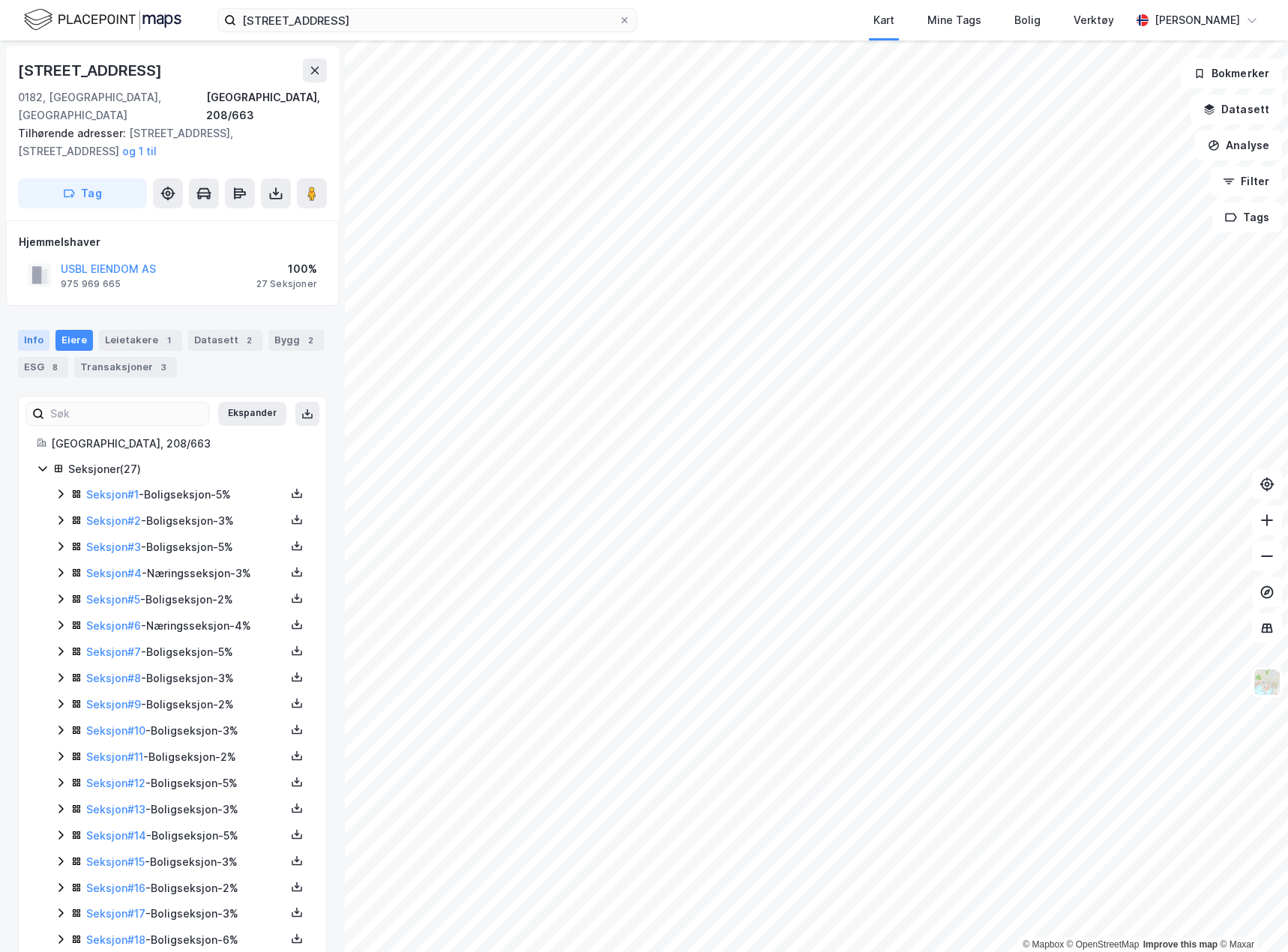
click at [33, 330] on div "Info" at bounding box center [33, 340] width 32 height 21
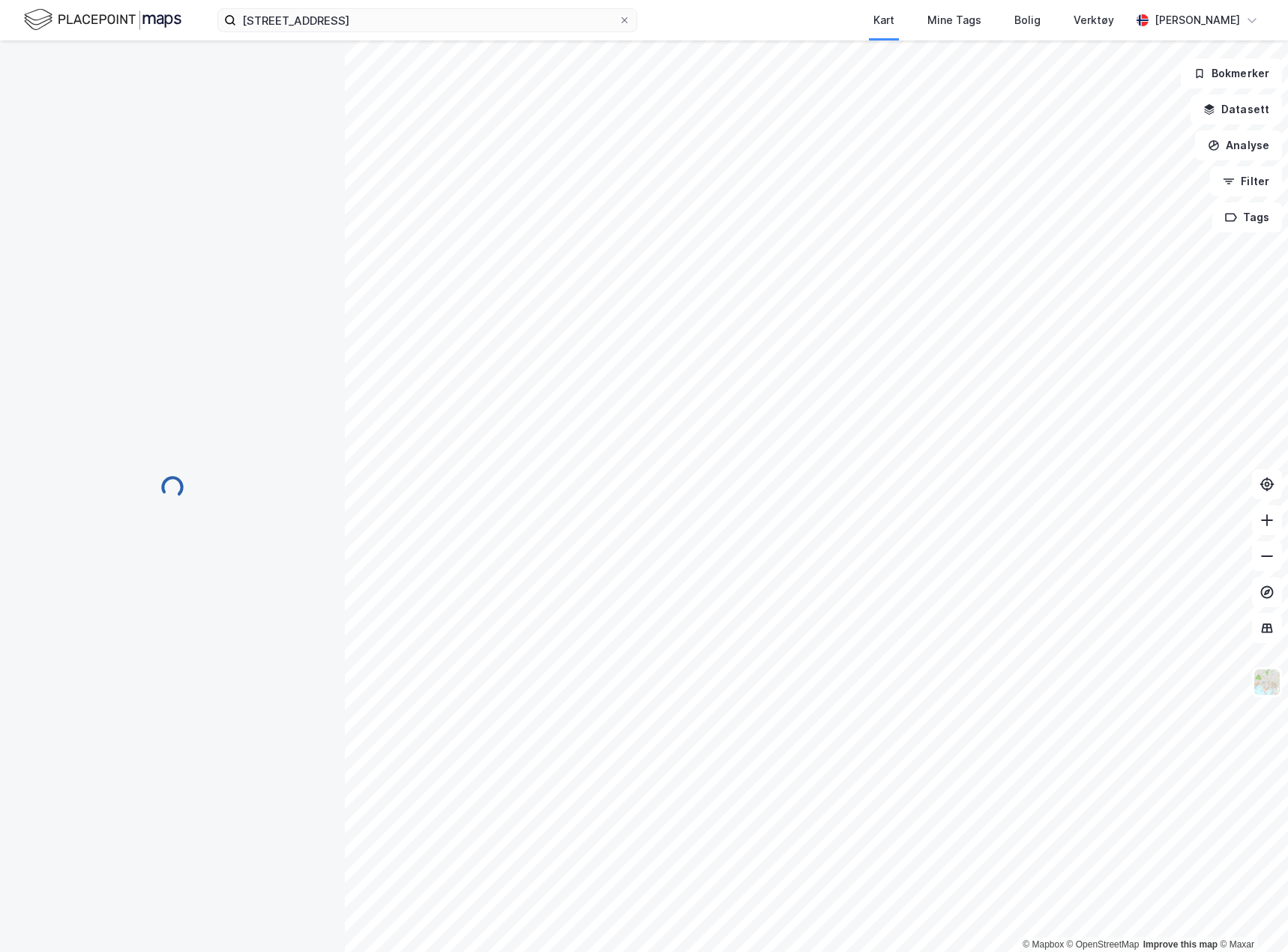
scroll to position [1, 0]
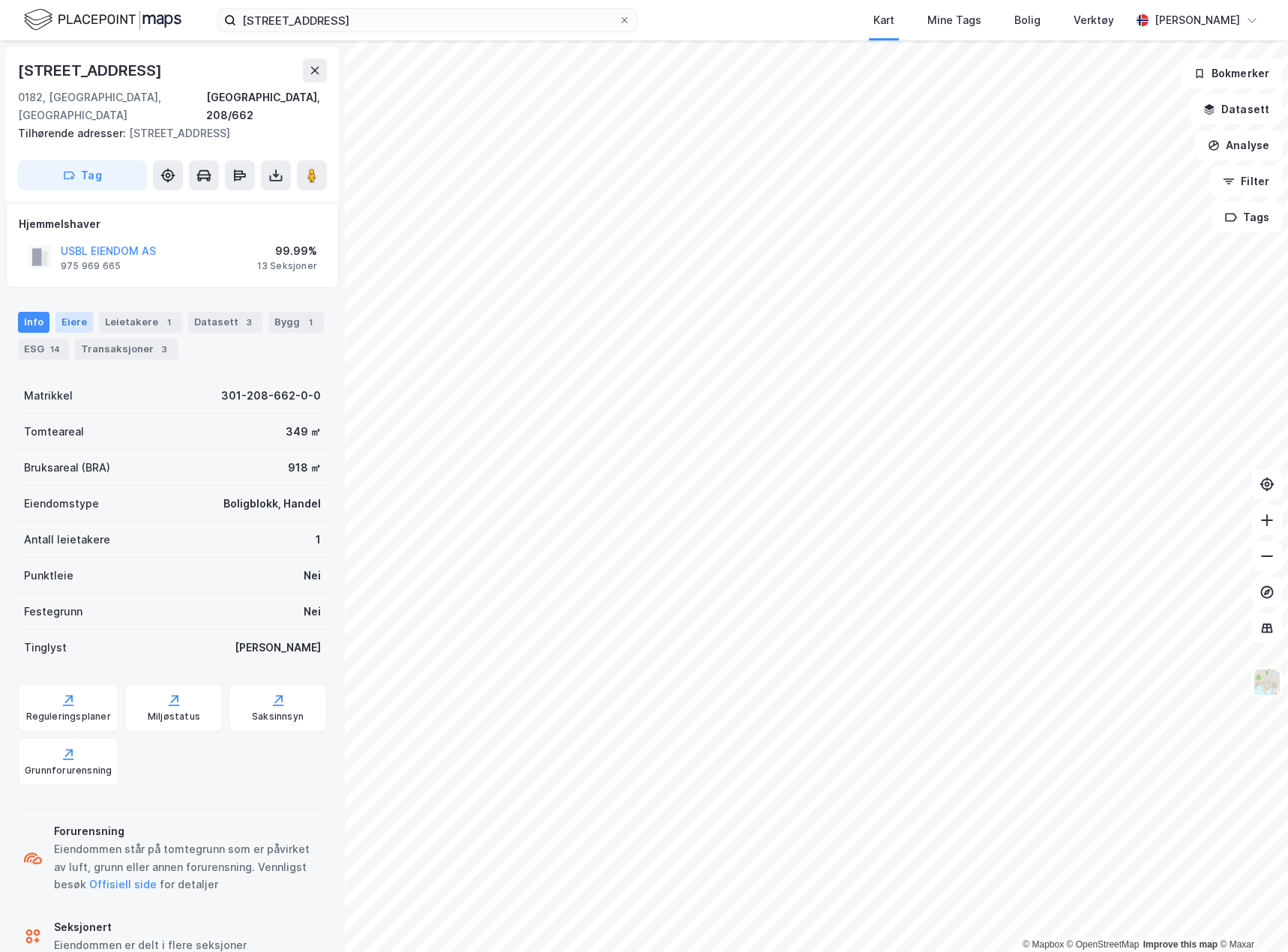
click at [59, 312] on div "Eiere" at bounding box center [74, 322] width 38 height 21
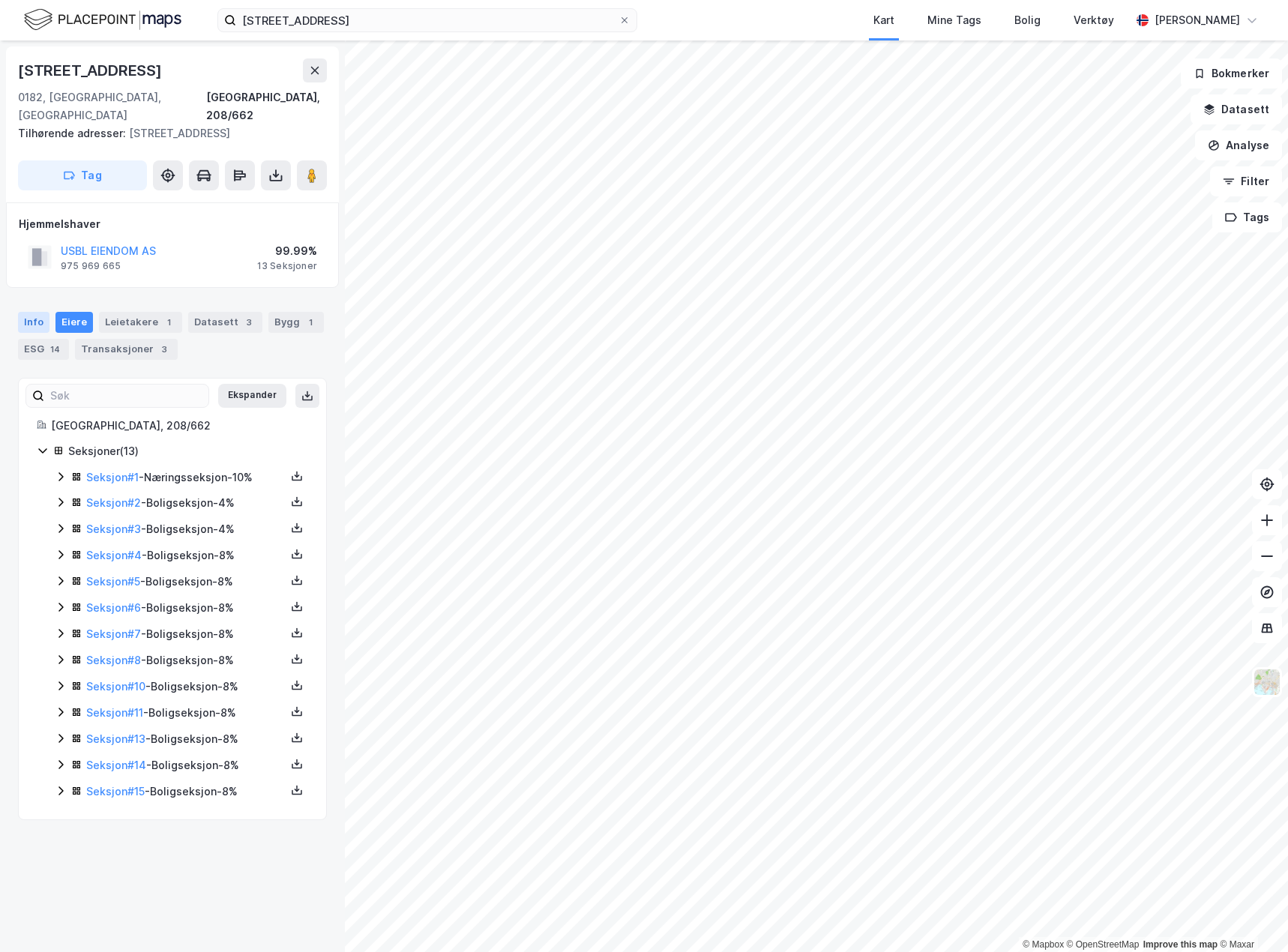
click at [40, 312] on div "Info" at bounding box center [33, 322] width 32 height 21
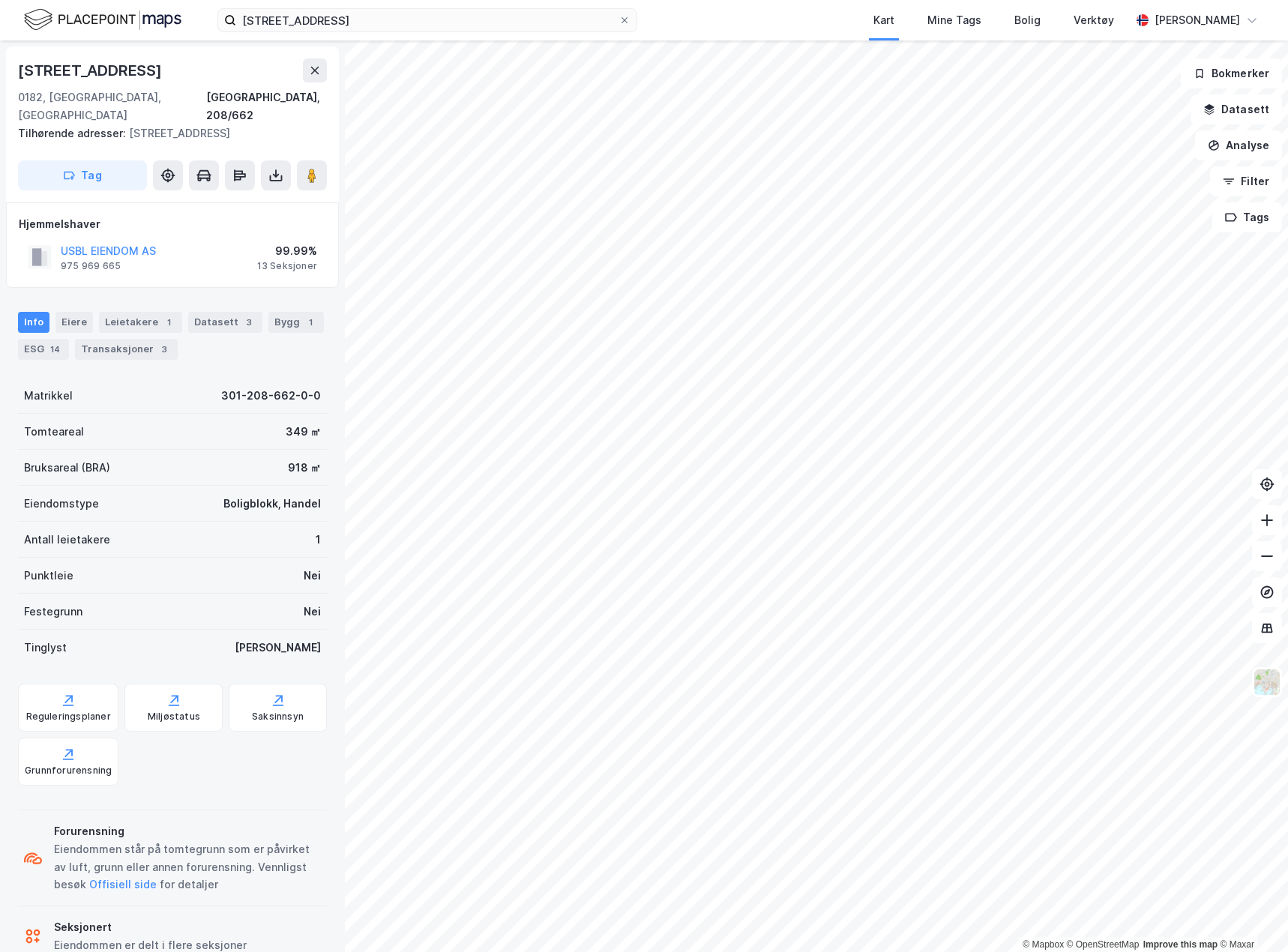
click at [42, 312] on div "Info" at bounding box center [33, 322] width 32 height 21
click at [72, 312] on div "Eiere" at bounding box center [74, 322] width 38 height 21
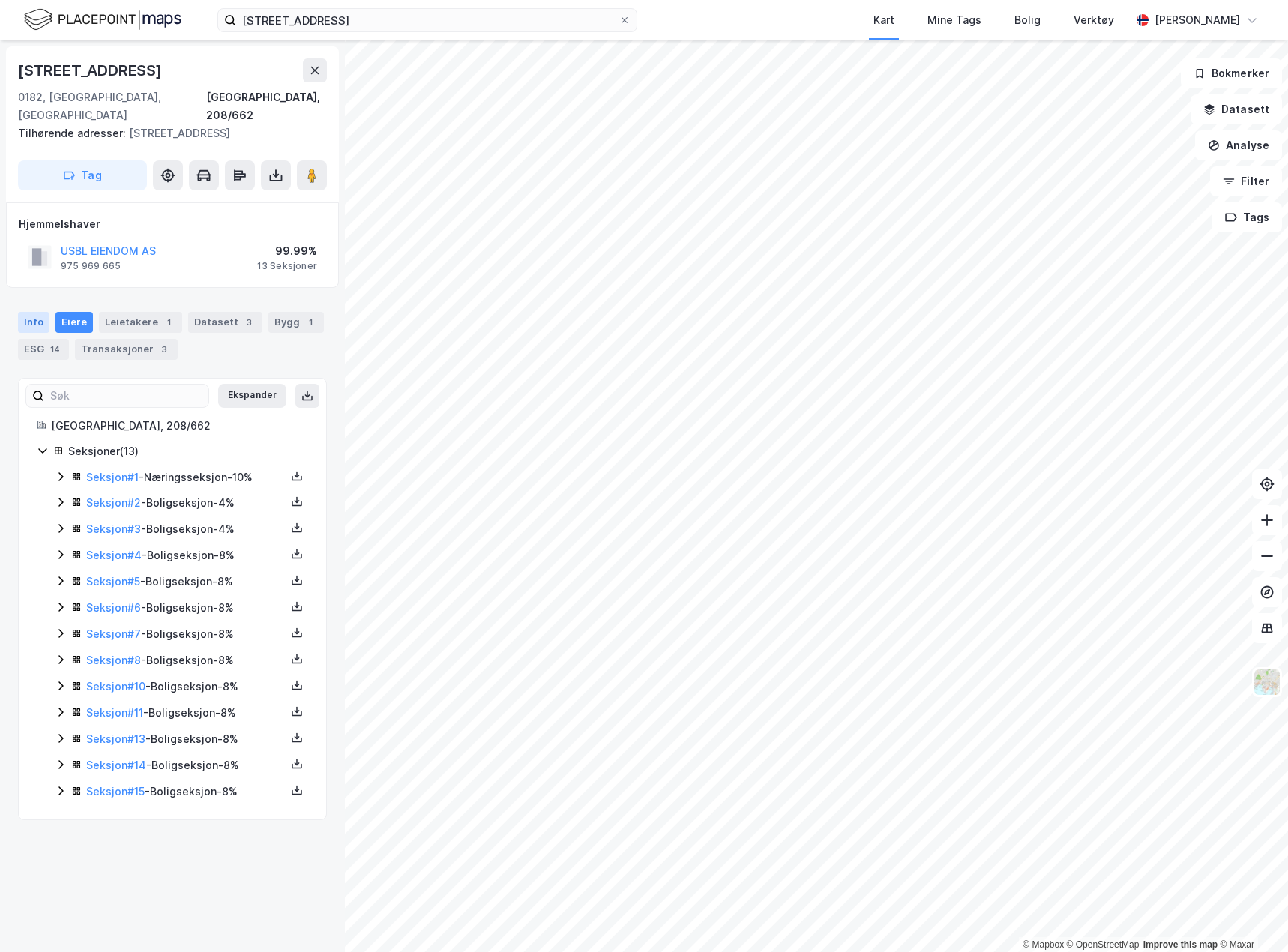
click at [36, 312] on div "Info" at bounding box center [33, 322] width 32 height 21
